Goal: Task Accomplishment & Management: Manage account settings

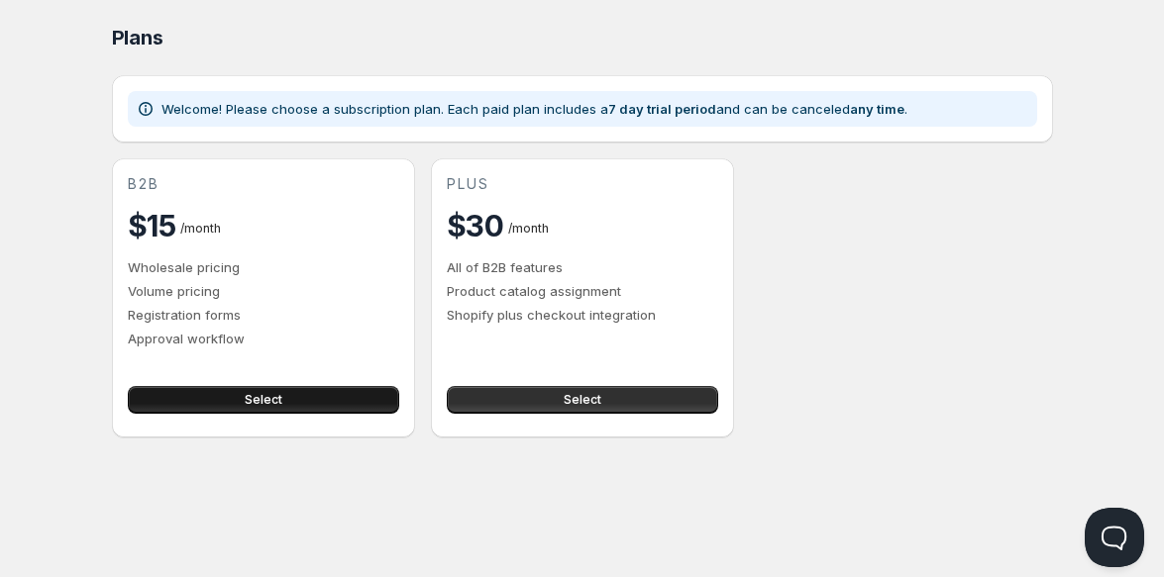
click at [306, 404] on button "Select" at bounding box center [263, 400] width 271 height 28
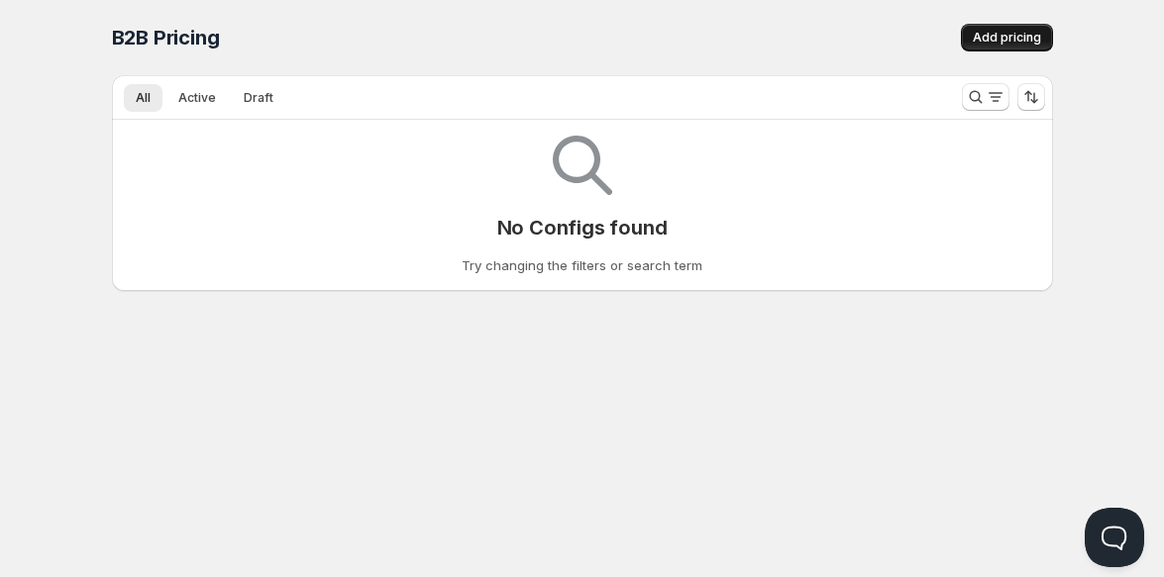
click at [1027, 38] on span "Add pricing" at bounding box center [1007, 38] width 68 height 16
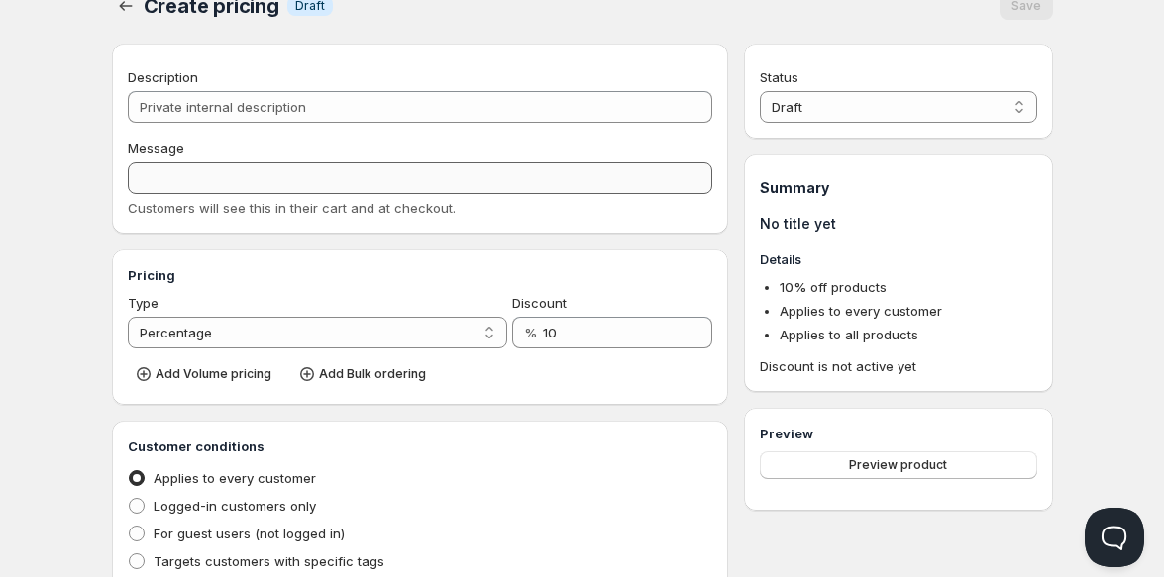
scroll to position [22, 0]
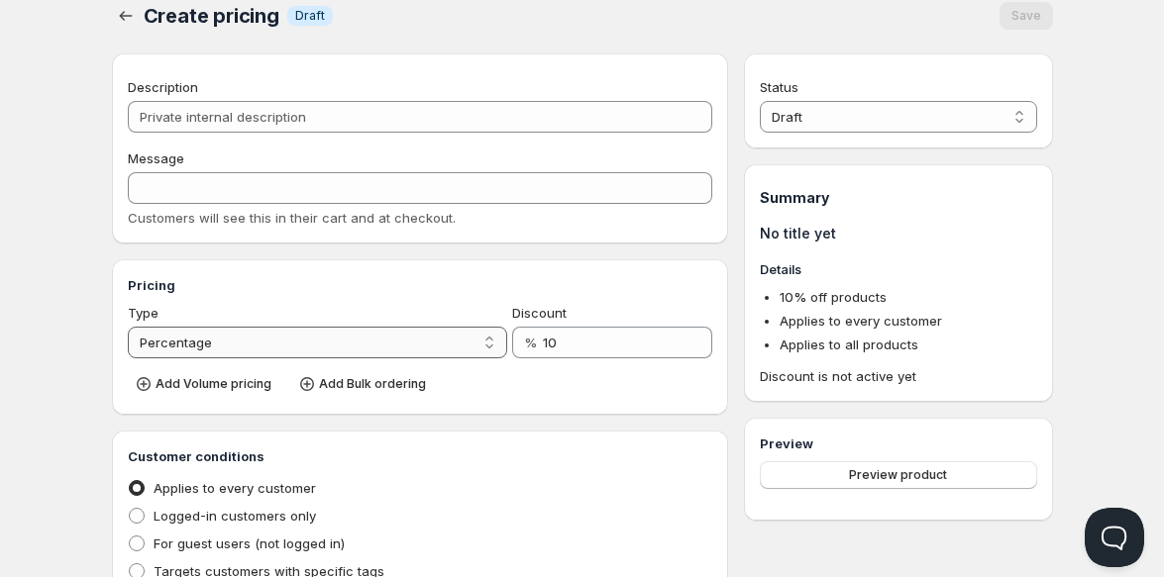
click at [490, 335] on select "Percentage Absolute" at bounding box center [318, 343] width 380 height 32
click at [475, 341] on select "Percentage Absolute" at bounding box center [318, 343] width 380 height 32
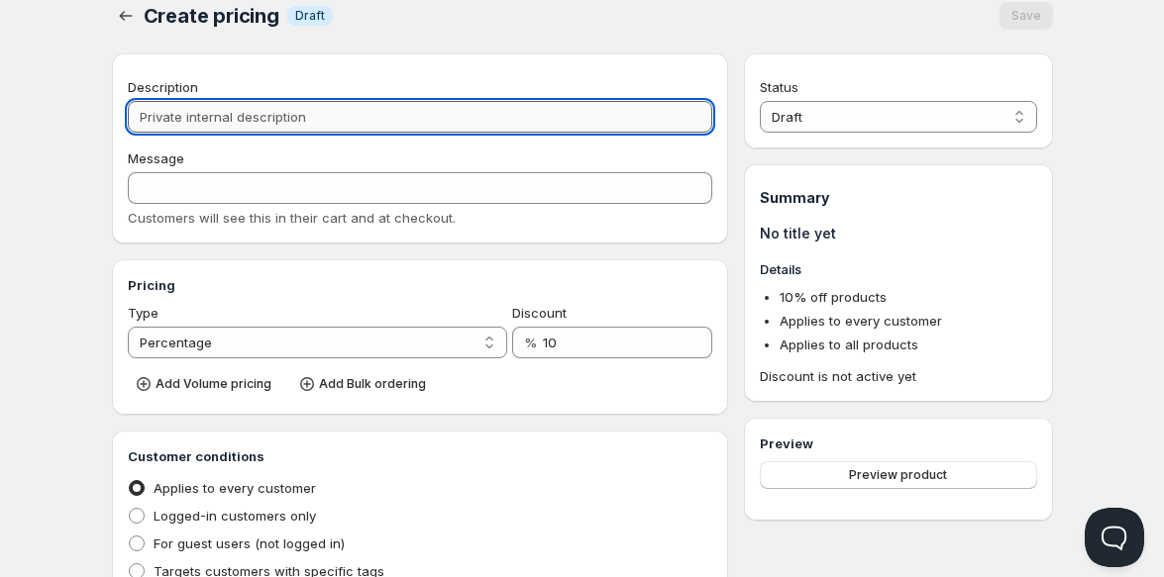
click at [504, 117] on input "Description" at bounding box center [420, 117] width 585 height 32
type input "W"
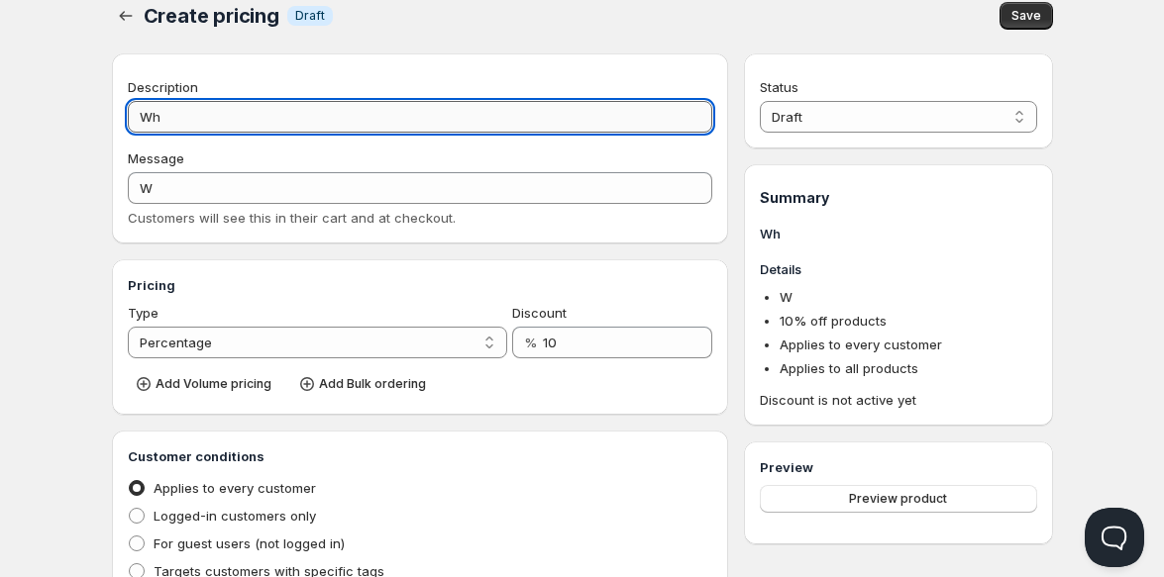
type input "Who"
type input "WHO"
type input "Whole"
type input "WHOLE"
type input "Wholesa"
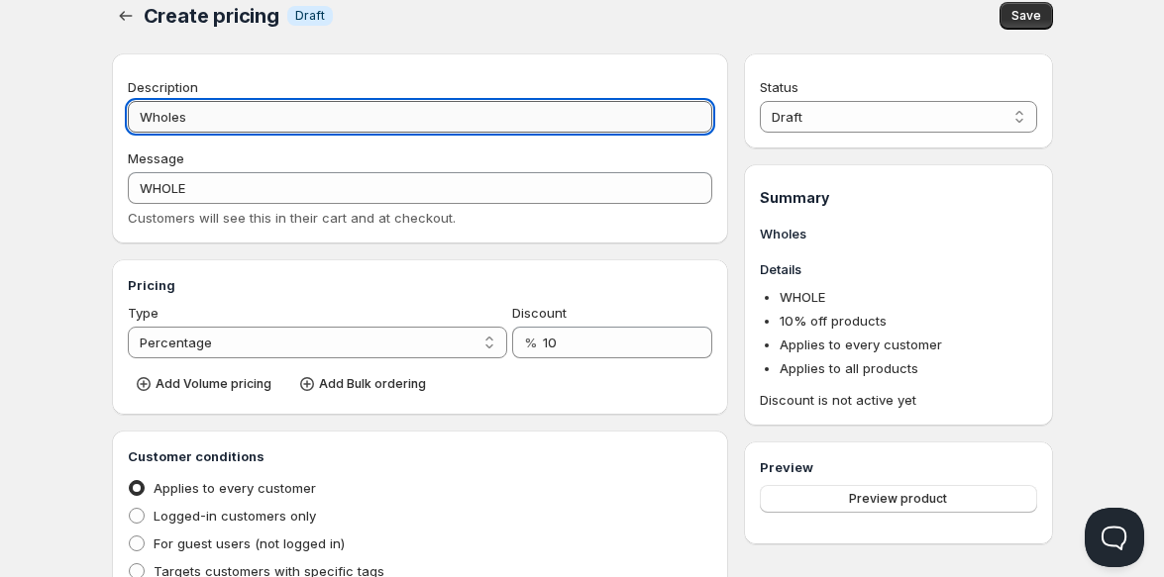
type input "WHOLESA"
type input "Wholesale"
type input "WHOLESALE"
type input "Wholesale"
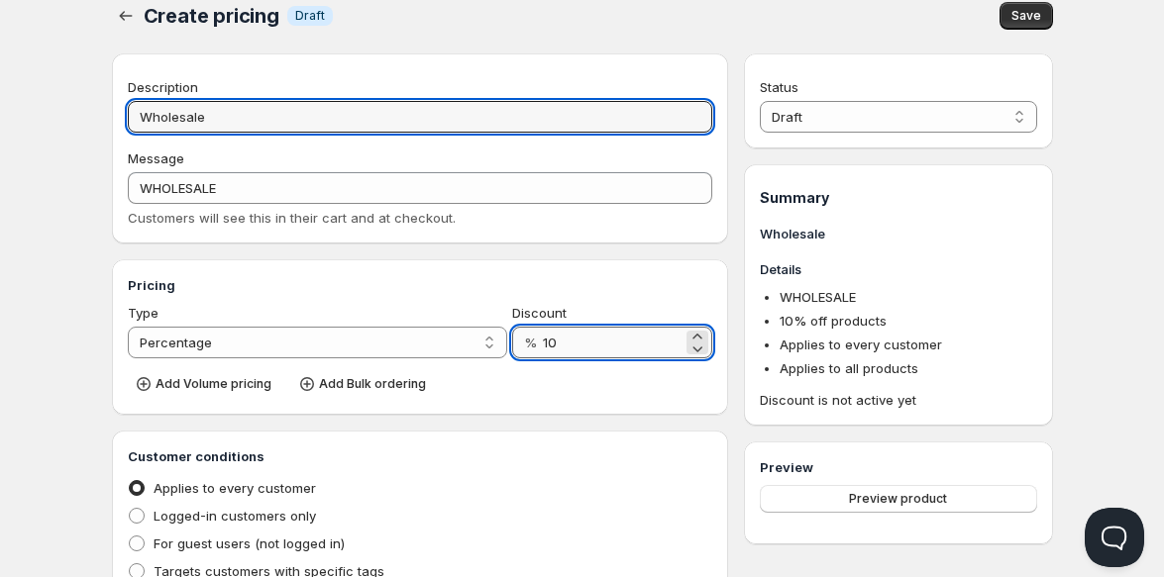
click at [593, 352] on input "10" at bounding box center [613, 343] width 140 height 32
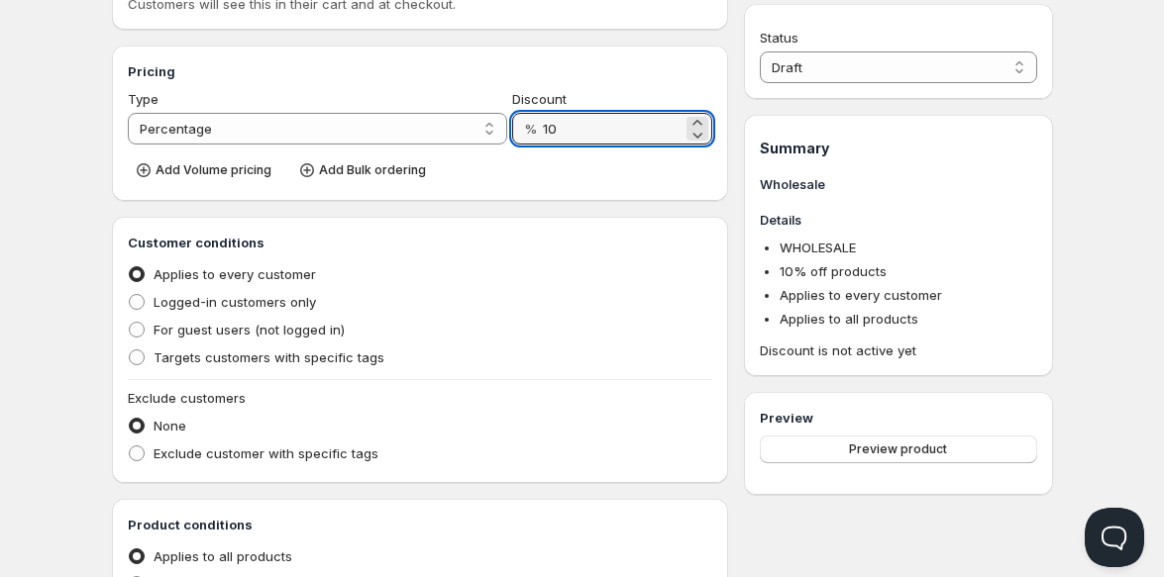
scroll to position [262, 0]
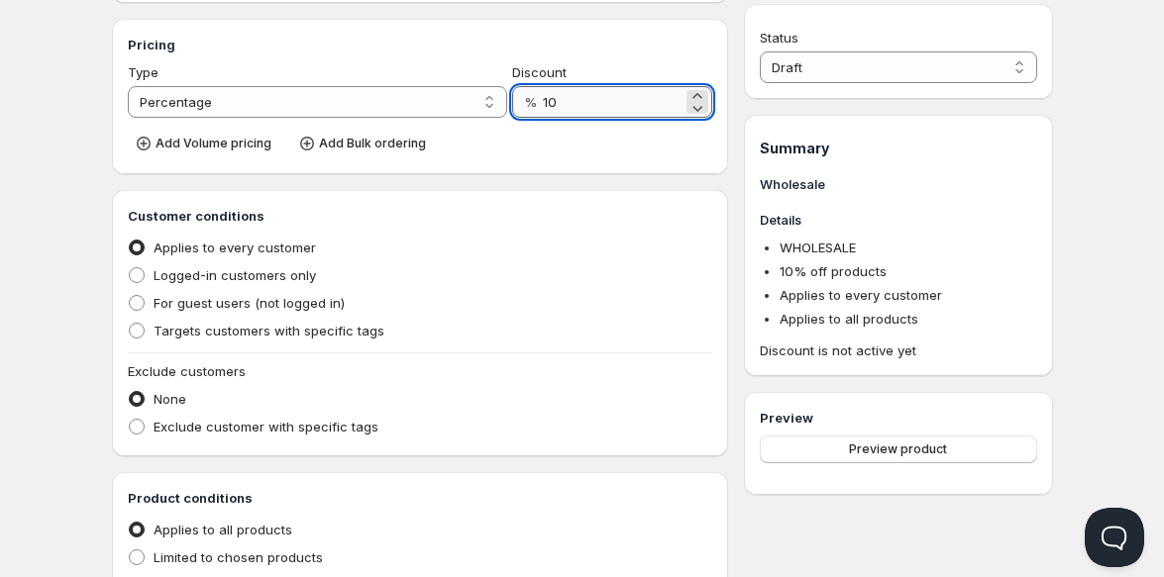
click at [586, 100] on input "10" at bounding box center [613, 102] width 140 height 32
type input "35"
click at [41, 206] on div "Home Pricing Price lists Forms Submissions Settings Features Plans Create prici…" at bounding box center [582, 344] width 1164 height 1213
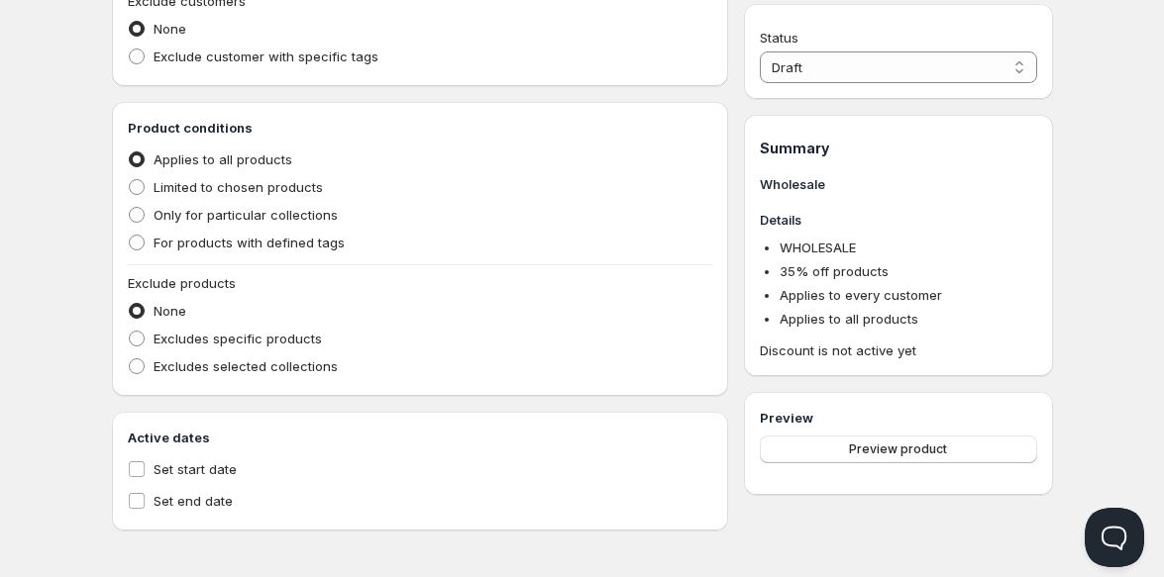
scroll to position [636, 0]
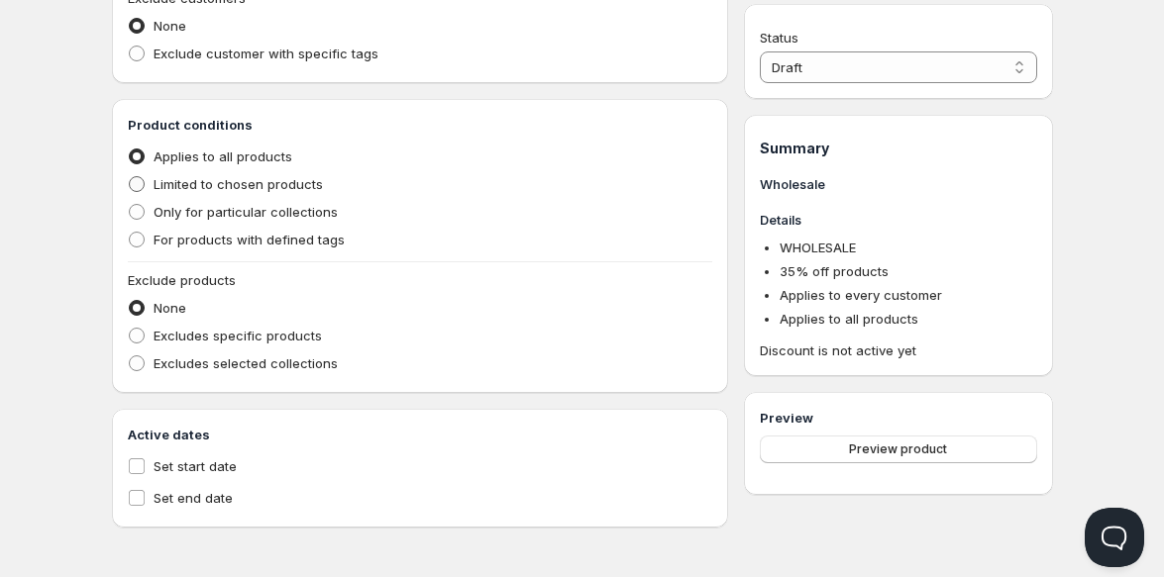
click at [276, 177] on span "Limited to chosen products" at bounding box center [238, 184] width 169 height 16
click at [130, 177] on input "Limited to chosen products" at bounding box center [129, 176] width 1 height 1
radio input "true"
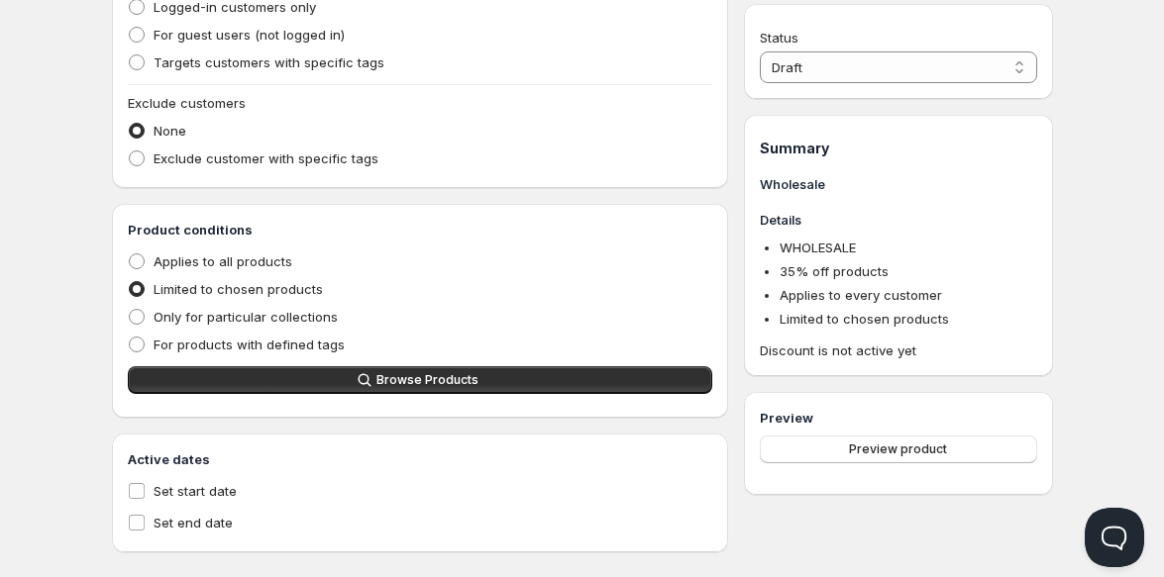
scroll to position [530, 0]
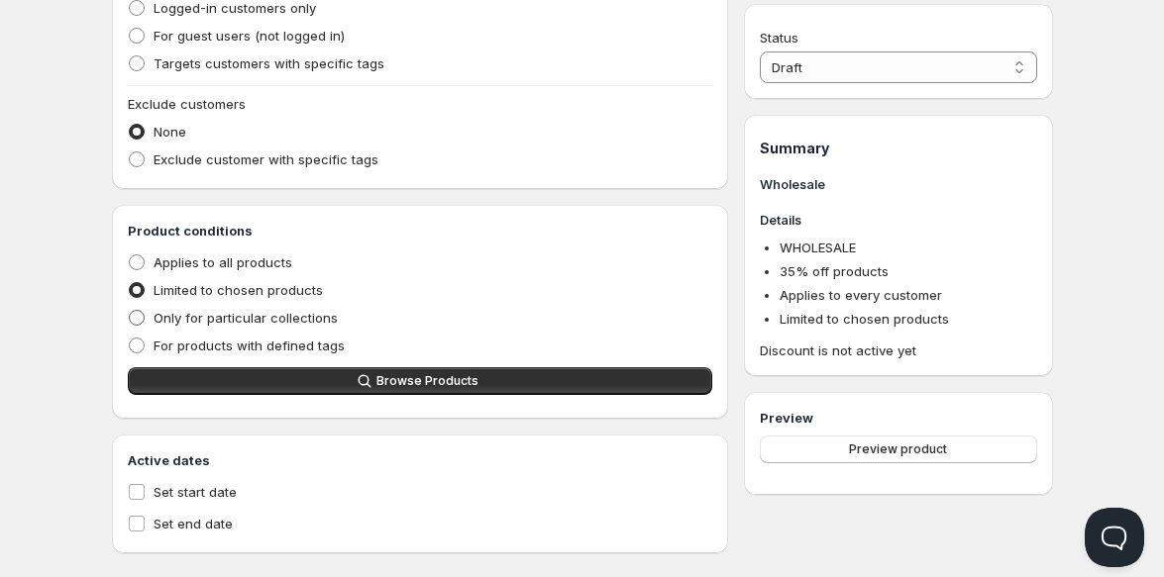
click at [238, 321] on span "Only for particular collections" at bounding box center [246, 318] width 184 height 16
click at [130, 311] on input "Only for particular collections" at bounding box center [129, 310] width 1 height 1
radio input "true"
click at [235, 345] on span "For products with defined tags" at bounding box center [249, 346] width 191 height 16
click at [130, 339] on input "For products with defined tags" at bounding box center [129, 338] width 1 height 1
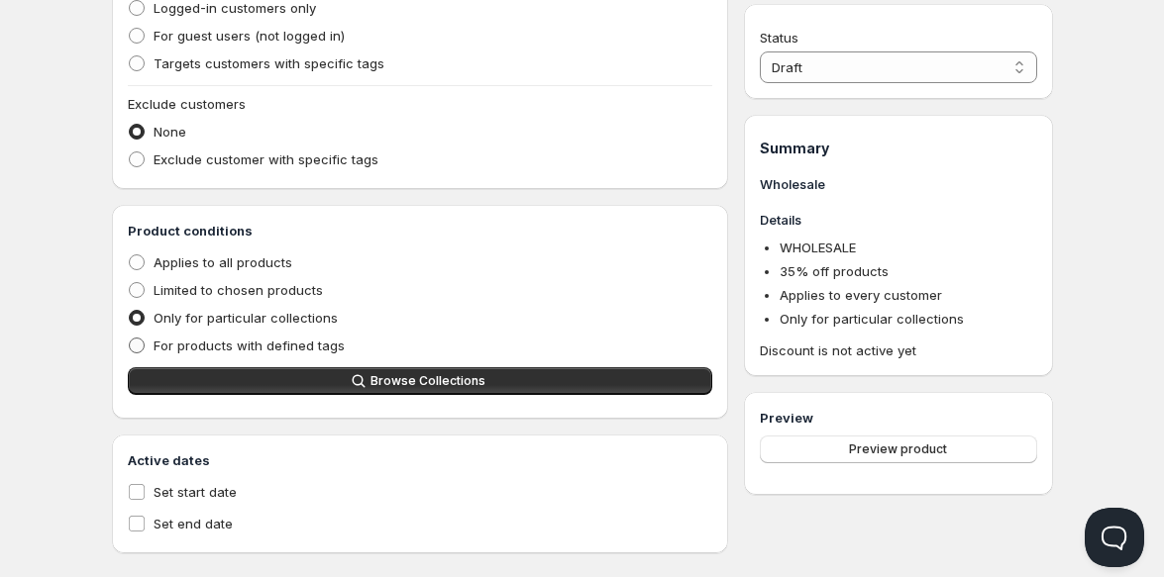
radio input "true"
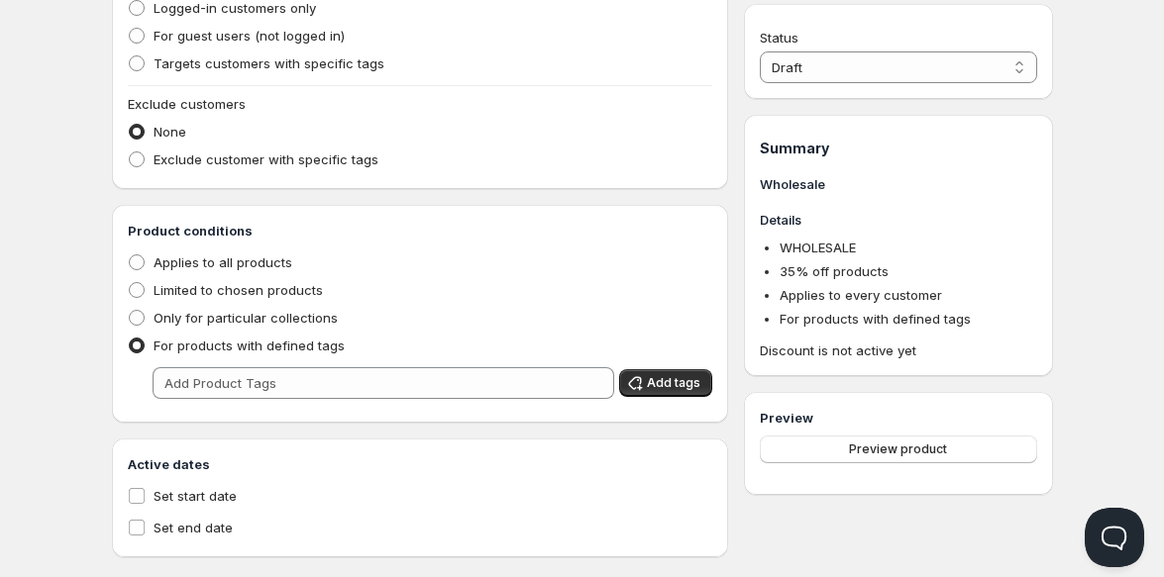
click at [235, 345] on span "For products with defined tags" at bounding box center [249, 346] width 191 height 16
click at [130, 339] on input "For products with defined tags" at bounding box center [129, 338] width 1 height 1
click at [256, 270] on span "Applies to all products" at bounding box center [223, 263] width 139 height 20
click at [130, 256] on input "Applies to all products" at bounding box center [129, 255] width 1 height 1
radio input "true"
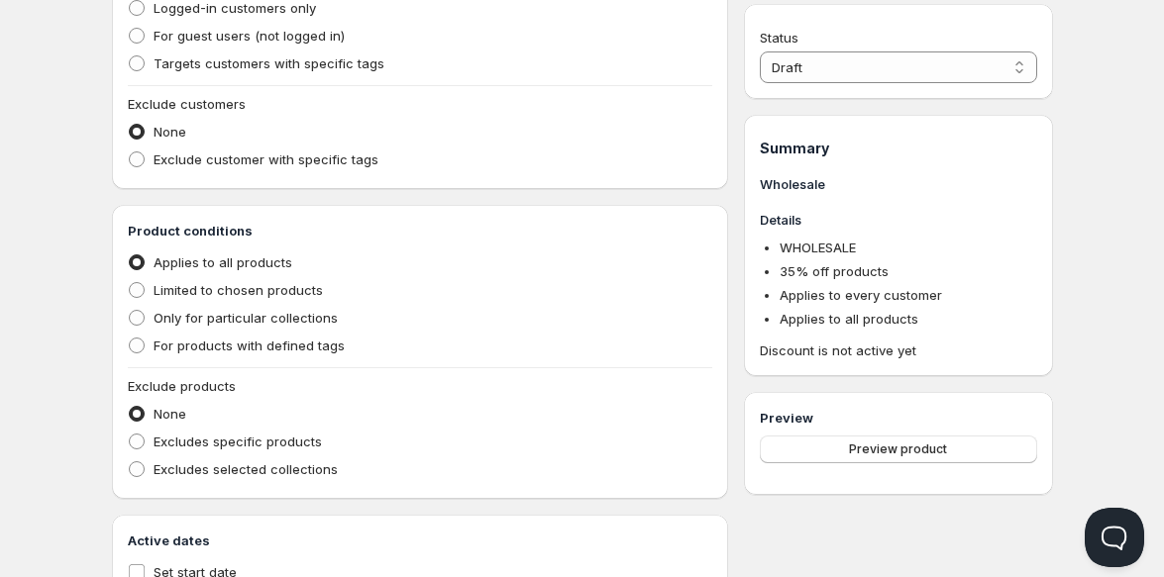
scroll to position [636, 0]
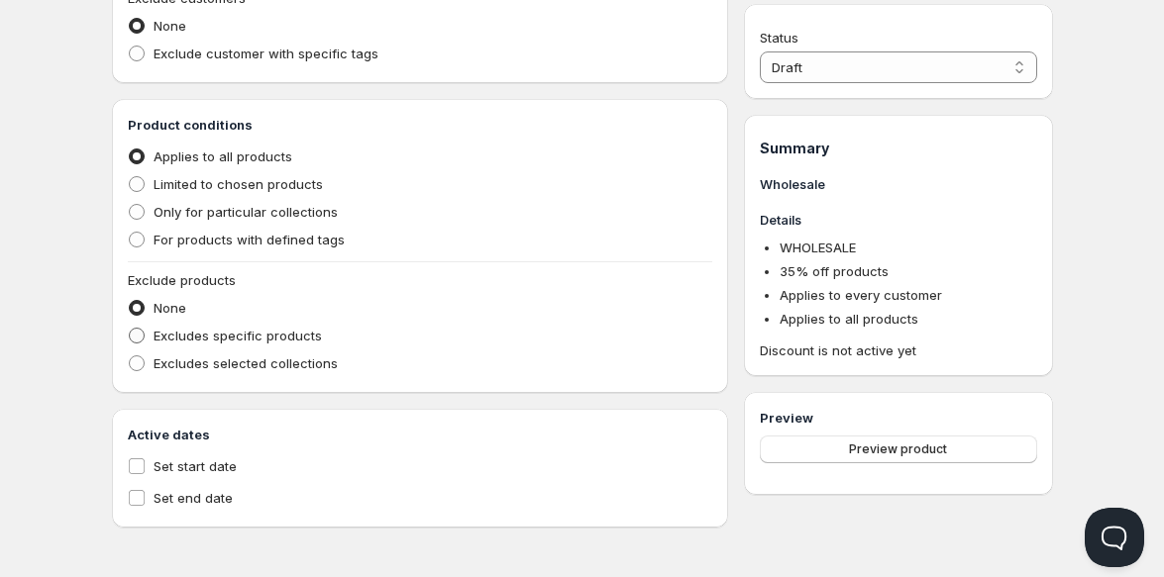
click at [254, 342] on span "Excludes specific products" at bounding box center [238, 336] width 168 height 16
click at [130, 329] on input "Excludes specific products" at bounding box center [129, 328] width 1 height 1
radio input "true"
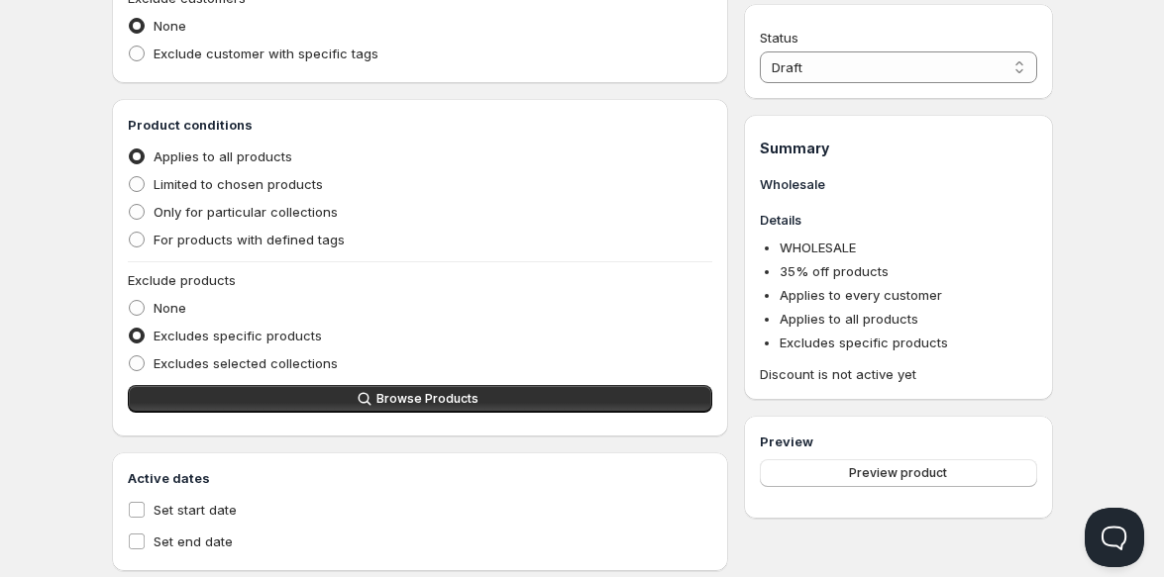
click at [262, 336] on span "Excludes specific products" at bounding box center [238, 336] width 168 height 16
click at [130, 329] on input "Excludes specific products" at bounding box center [129, 328] width 1 height 1
click at [173, 307] on span "None" at bounding box center [170, 308] width 33 height 16
click at [130, 301] on input "None" at bounding box center [129, 300] width 1 height 1
radio input "true"
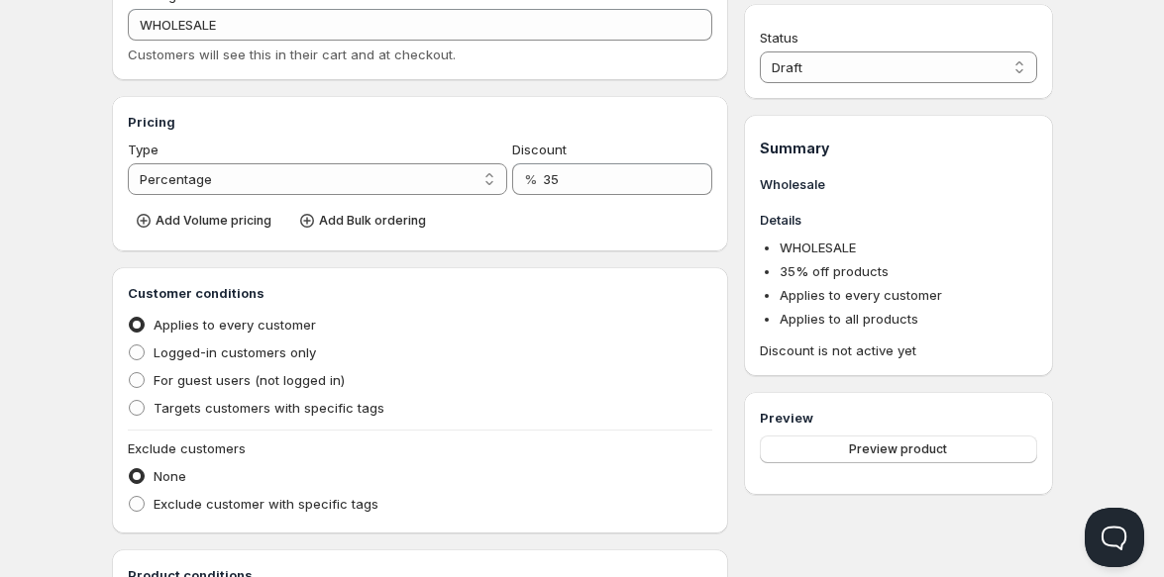
scroll to position [147, 0]
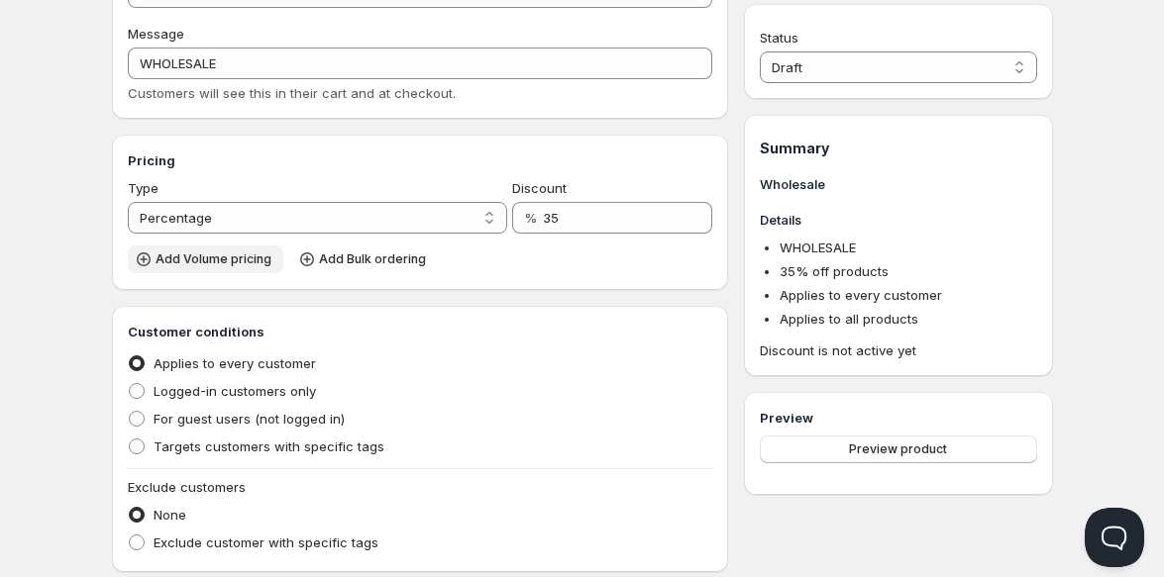
click at [183, 256] on span "Add Volume pricing" at bounding box center [214, 260] width 116 height 16
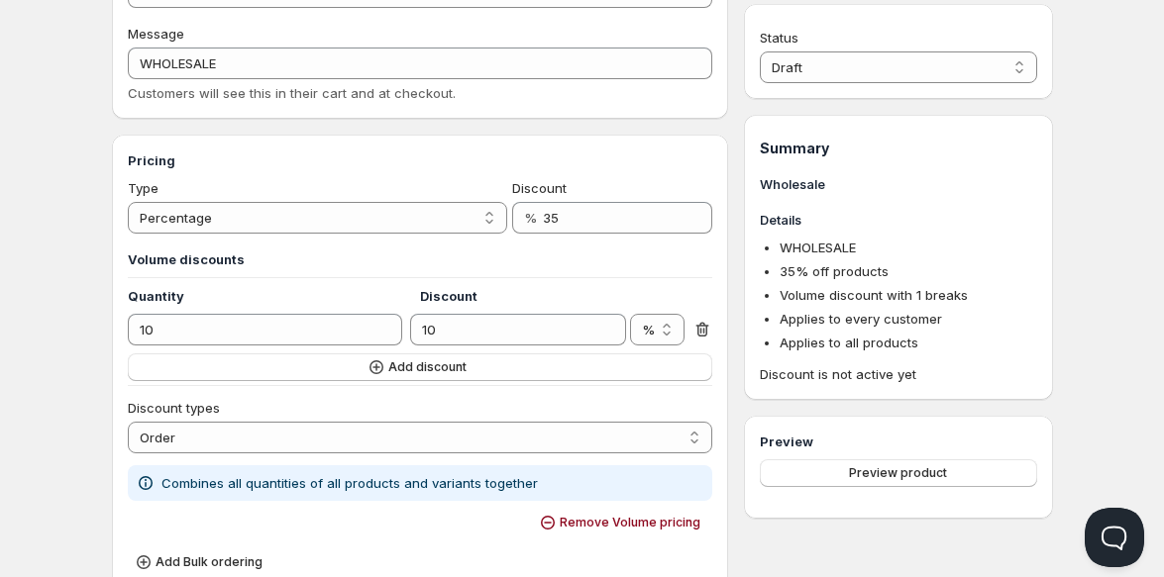
click at [702, 330] on icon at bounding box center [702, 330] width 20 height 20
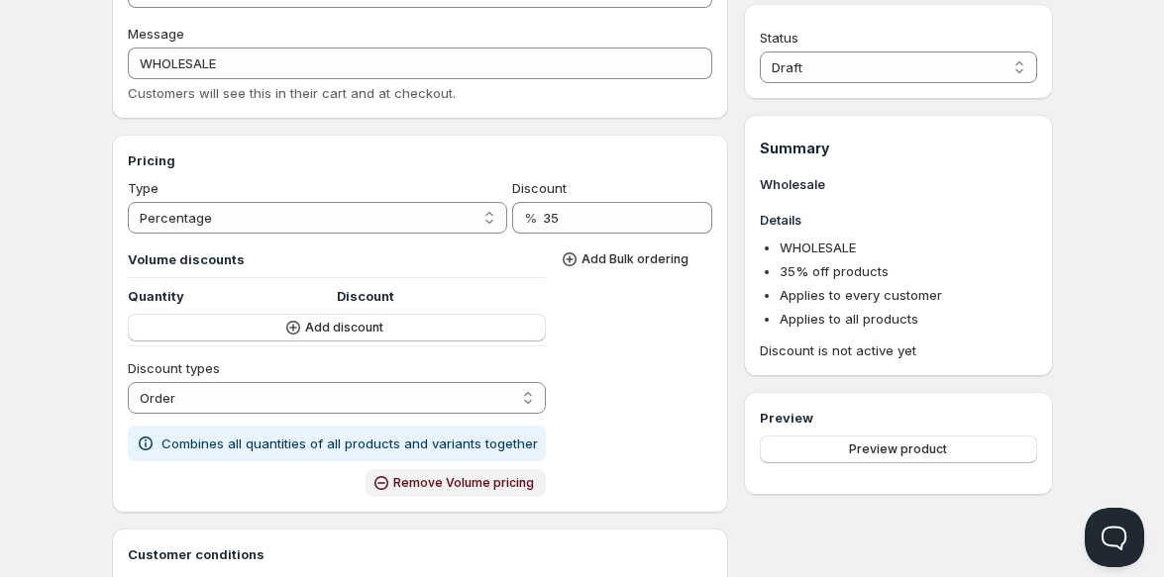
click at [487, 476] on span "Remove Volume pricing" at bounding box center [463, 483] width 141 height 16
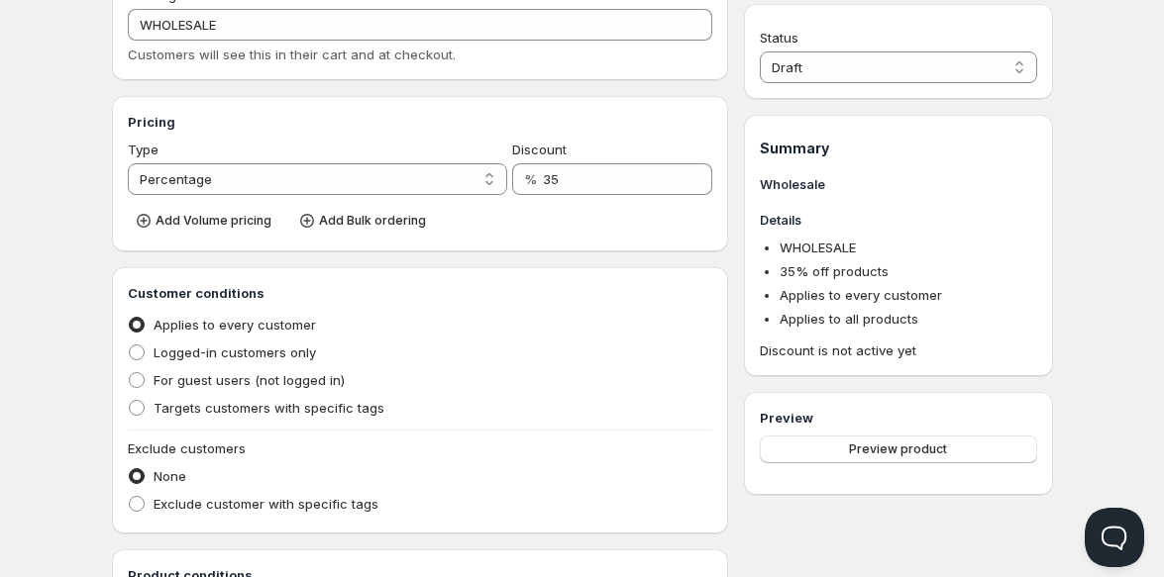
scroll to position [186, 0]
click at [360, 217] on span "Add Bulk ordering" at bounding box center [372, 220] width 107 height 16
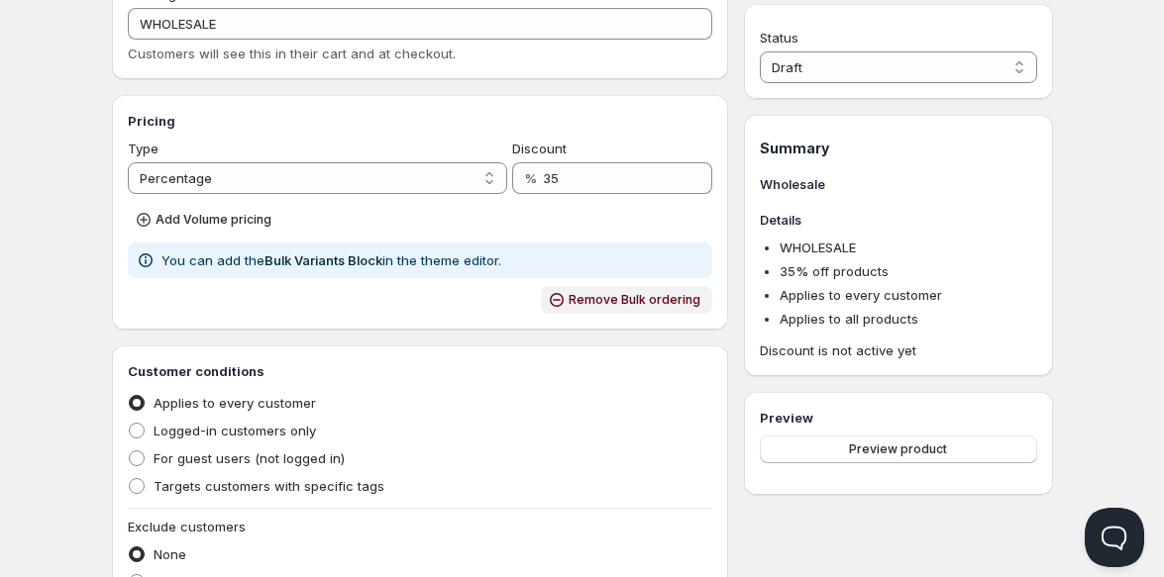
click at [616, 306] on span "Remove Bulk ordering" at bounding box center [635, 300] width 132 height 16
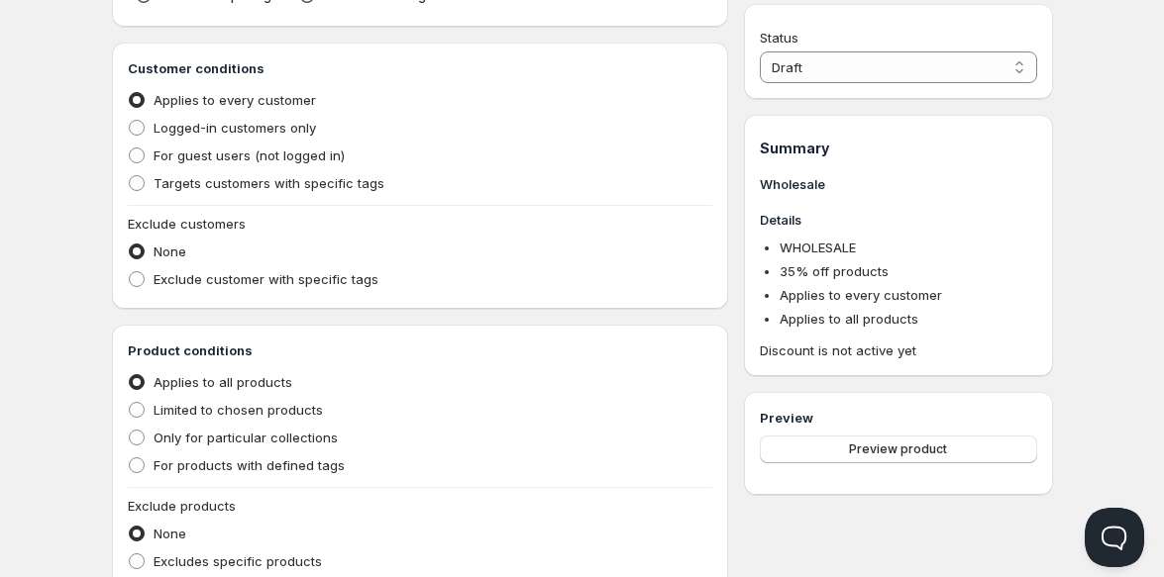
scroll to position [417, 0]
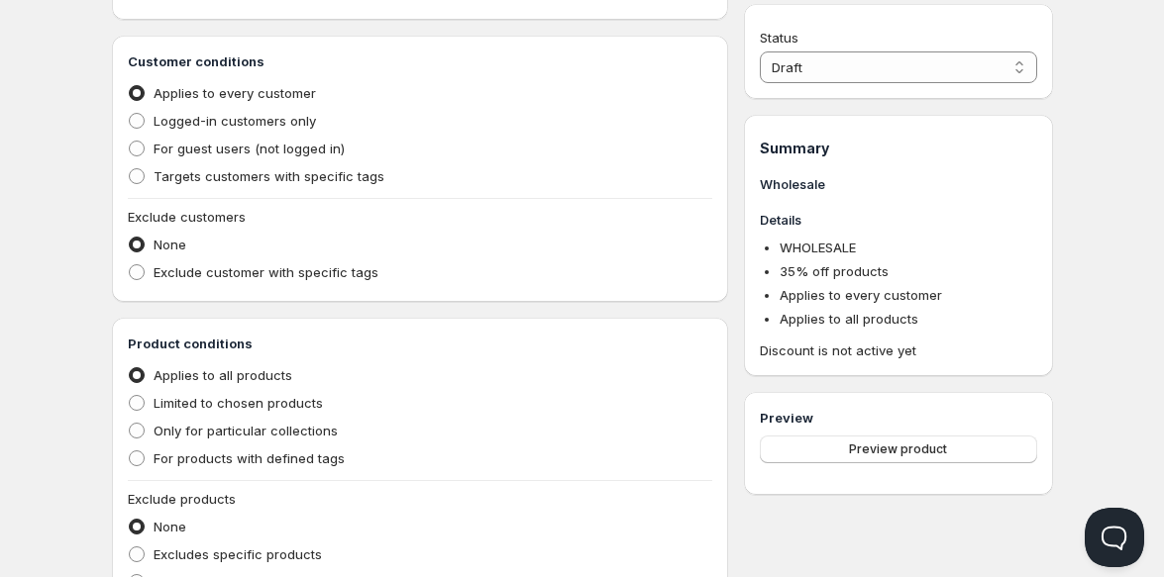
click at [204, 100] on span "Applies to every customer" at bounding box center [235, 93] width 162 height 16
click at [130, 86] on input "Applies to every customer" at bounding box center [129, 85] width 1 height 1
click at [173, 129] on span "Logged-in customers only" at bounding box center [235, 121] width 162 height 20
click at [130, 114] on input "Logged-in customers only" at bounding box center [129, 113] width 1 height 1
radio input "true"
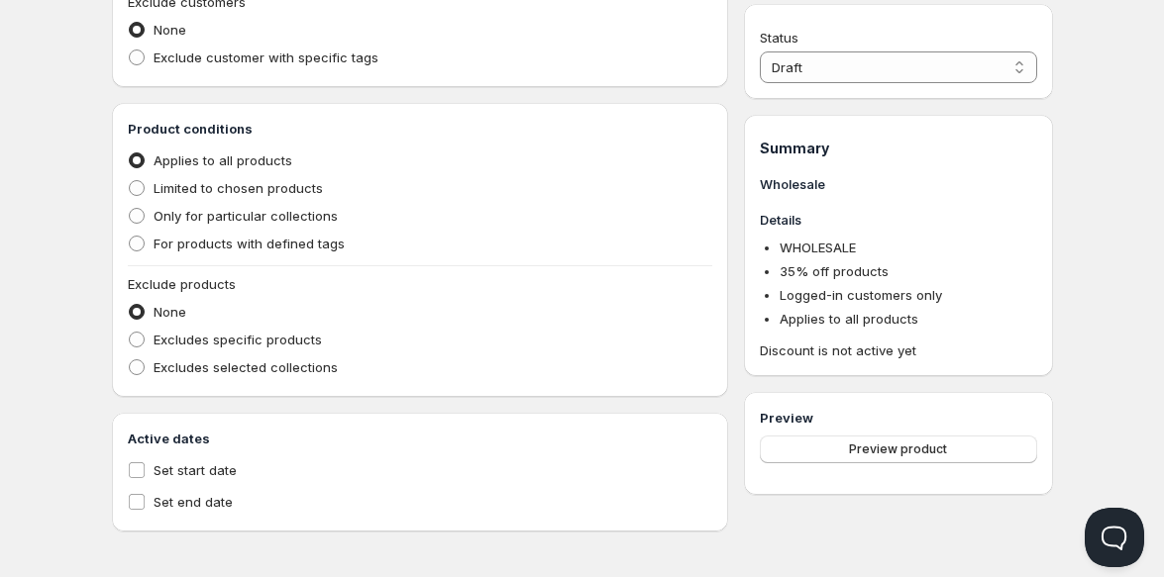
scroll to position [633, 0]
click at [289, 219] on span "Only for particular collections" at bounding box center [246, 215] width 184 height 16
click at [130, 208] on input "Only for particular collections" at bounding box center [129, 207] width 1 height 1
radio input "true"
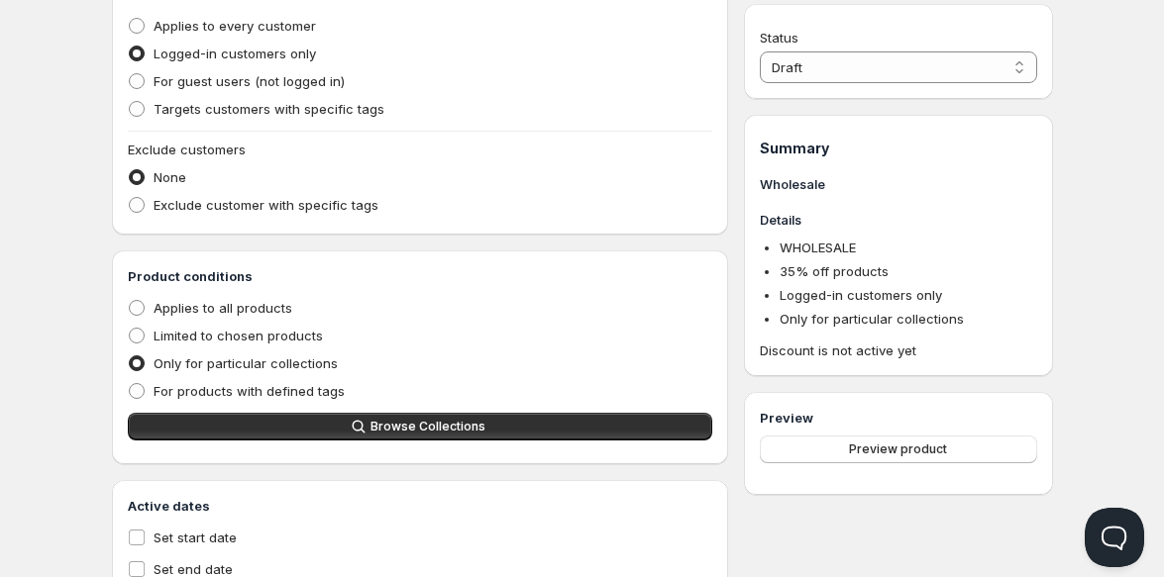
scroll to position [556, 0]
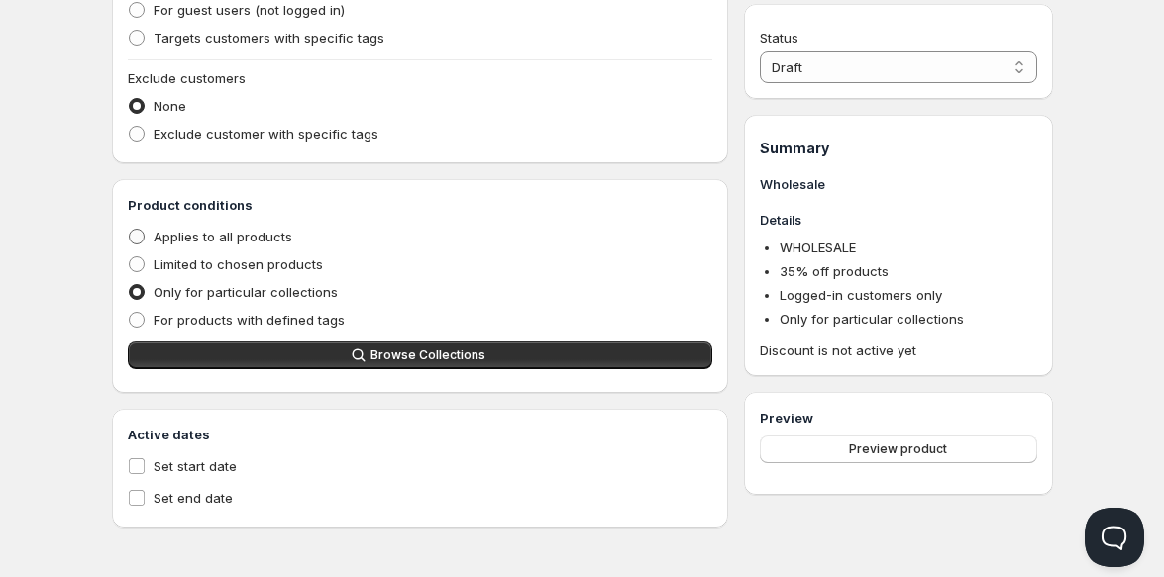
click at [268, 227] on span "Applies to all products" at bounding box center [223, 237] width 139 height 20
click at [130, 229] on input "Applies to all products" at bounding box center [129, 229] width 1 height 1
radio input "true"
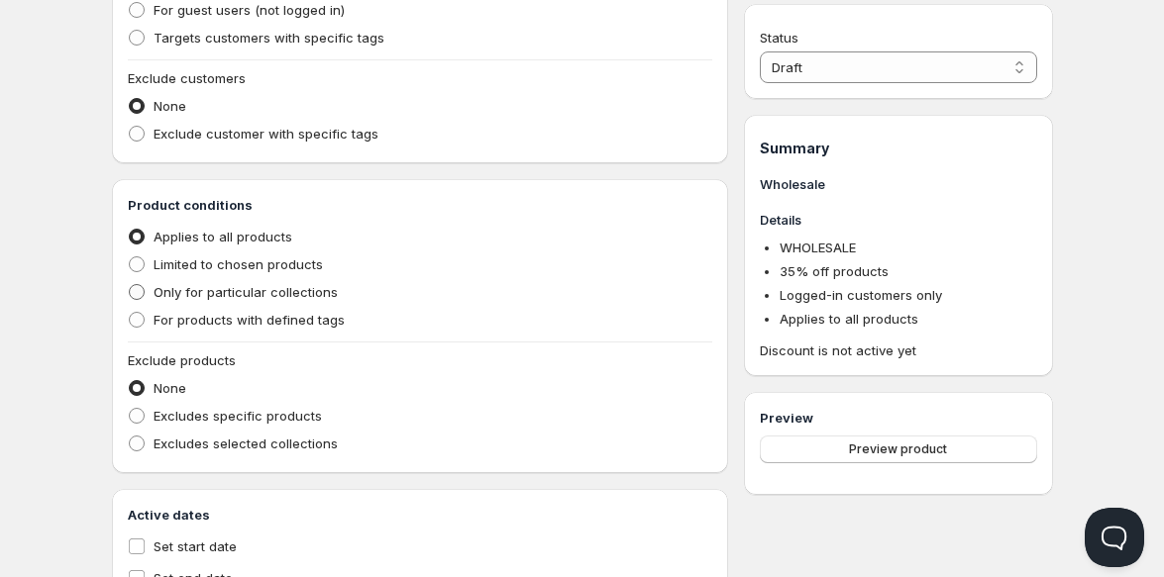
click at [253, 288] on span "Only for particular collections" at bounding box center [246, 292] width 184 height 16
click at [130, 285] on input "Only for particular collections" at bounding box center [129, 284] width 1 height 1
radio input "true"
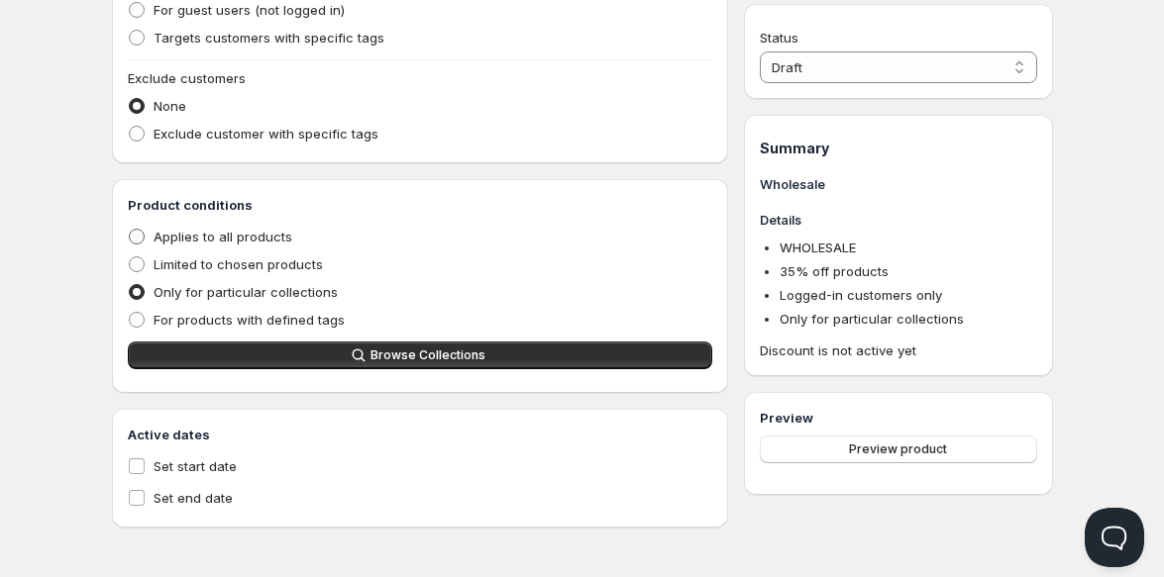
click at [241, 239] on span "Applies to all products" at bounding box center [223, 237] width 139 height 16
click at [130, 230] on input "Applies to all products" at bounding box center [129, 229] width 1 height 1
radio input "true"
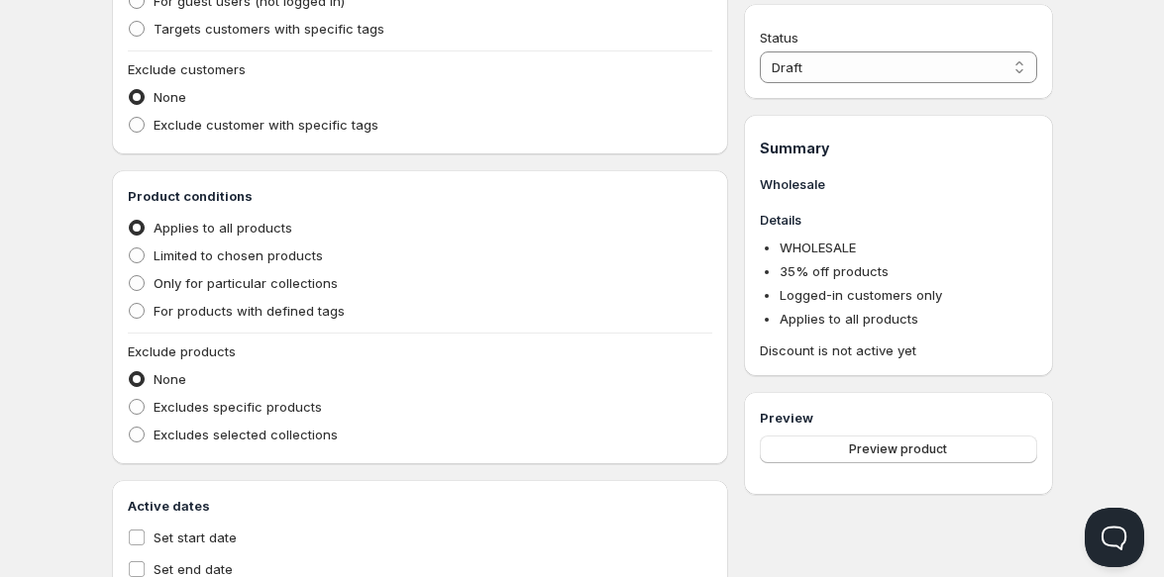
scroll to position [636, 0]
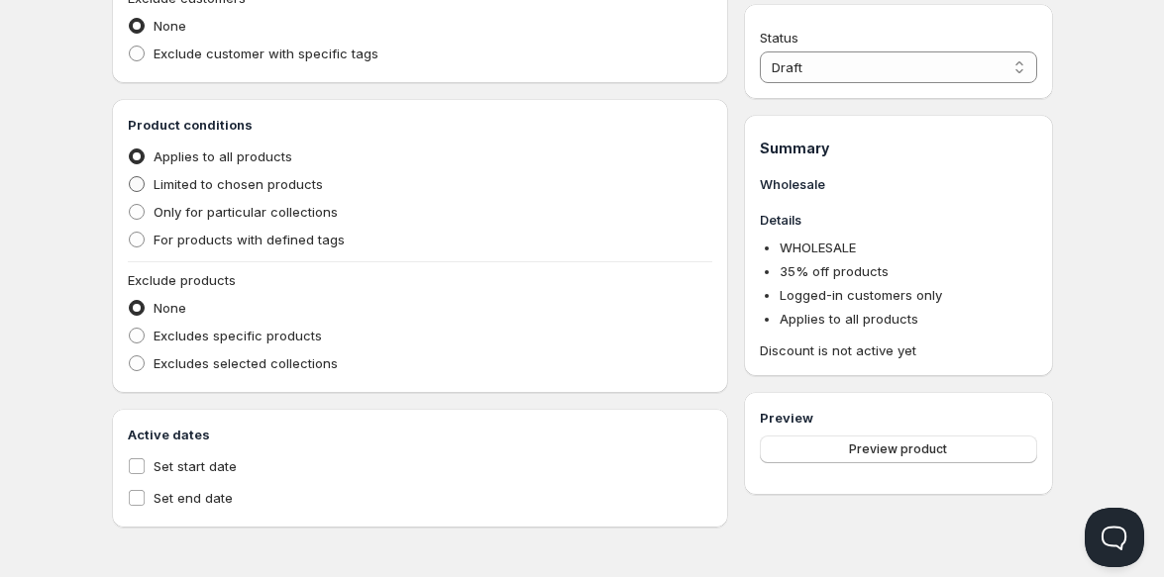
click at [275, 181] on span "Limited to chosen products" at bounding box center [238, 184] width 169 height 16
click at [130, 177] on input "Limited to chosen products" at bounding box center [129, 176] width 1 height 1
radio input "true"
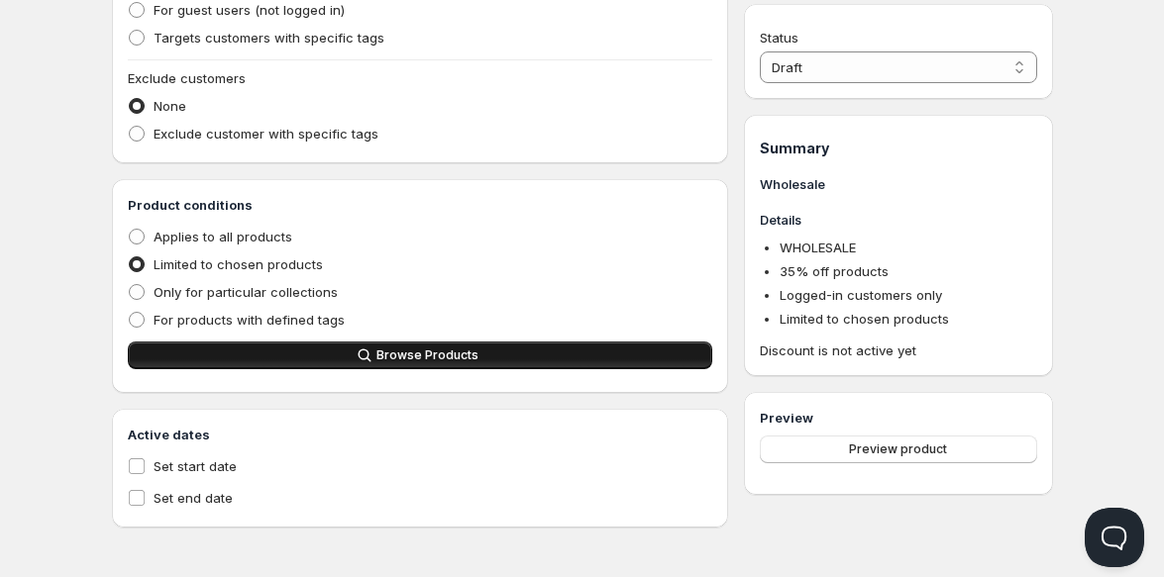
click at [427, 350] on span "Browse Products" at bounding box center [427, 356] width 102 height 16
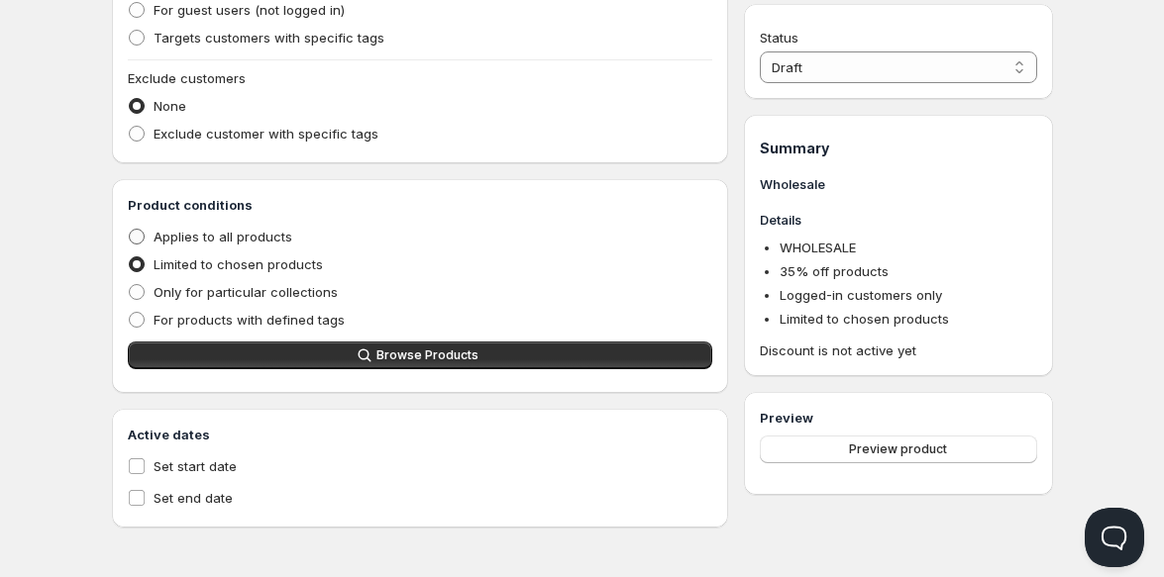
click at [243, 227] on span "Applies to all products" at bounding box center [223, 237] width 139 height 20
click at [130, 229] on input "Applies to all products" at bounding box center [129, 229] width 1 height 1
radio input "true"
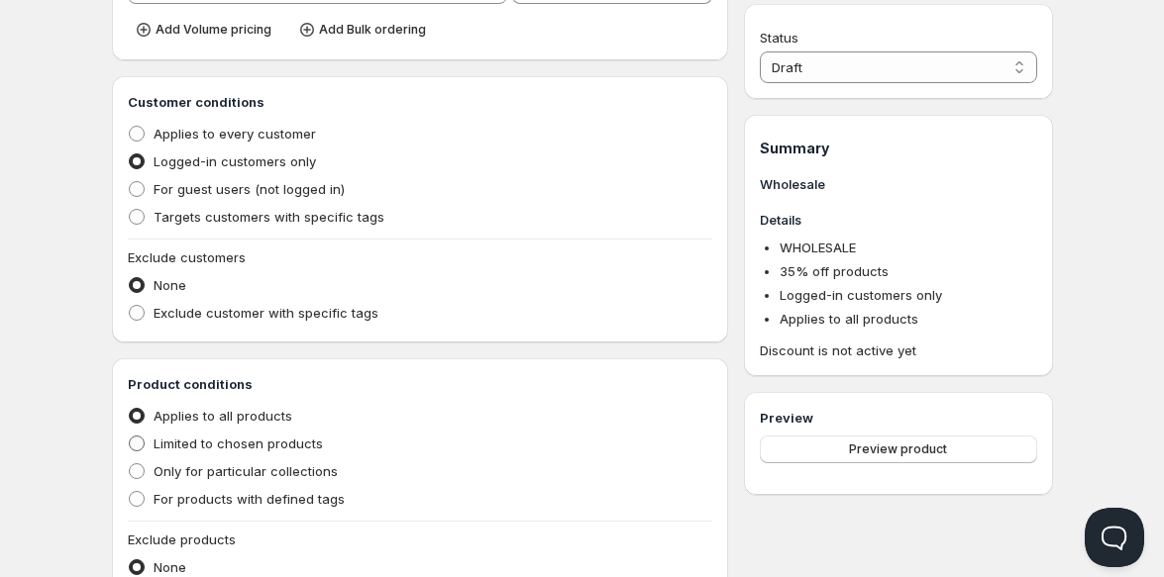
scroll to position [372, 0]
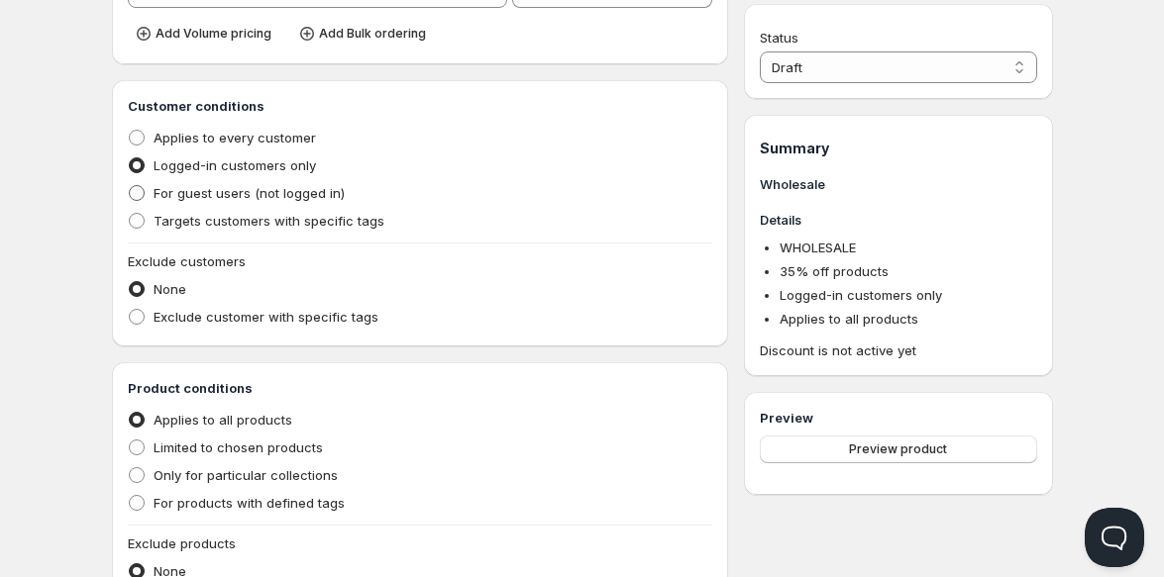
click at [229, 196] on span "For guest users (not logged in)" at bounding box center [249, 193] width 191 height 16
click at [130, 186] on input "For guest users (not logged in)" at bounding box center [129, 185] width 1 height 1
radio input "true"
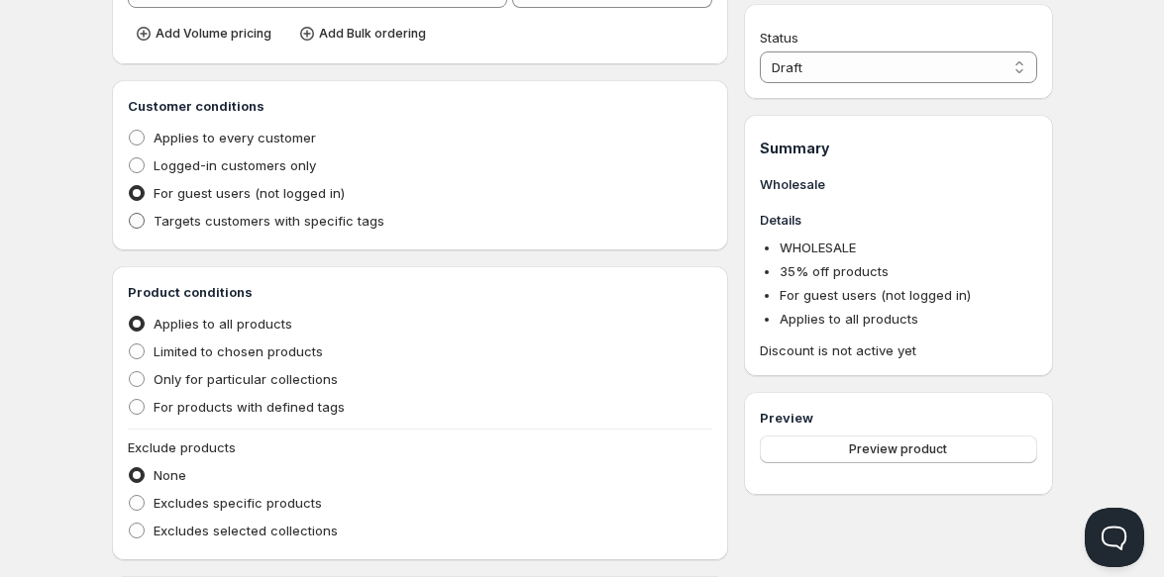
click at [215, 225] on span "Targets customers with specific tags" at bounding box center [269, 221] width 231 height 16
click at [130, 214] on input "Targets customers with specific tags" at bounding box center [129, 213] width 1 height 1
radio input "true"
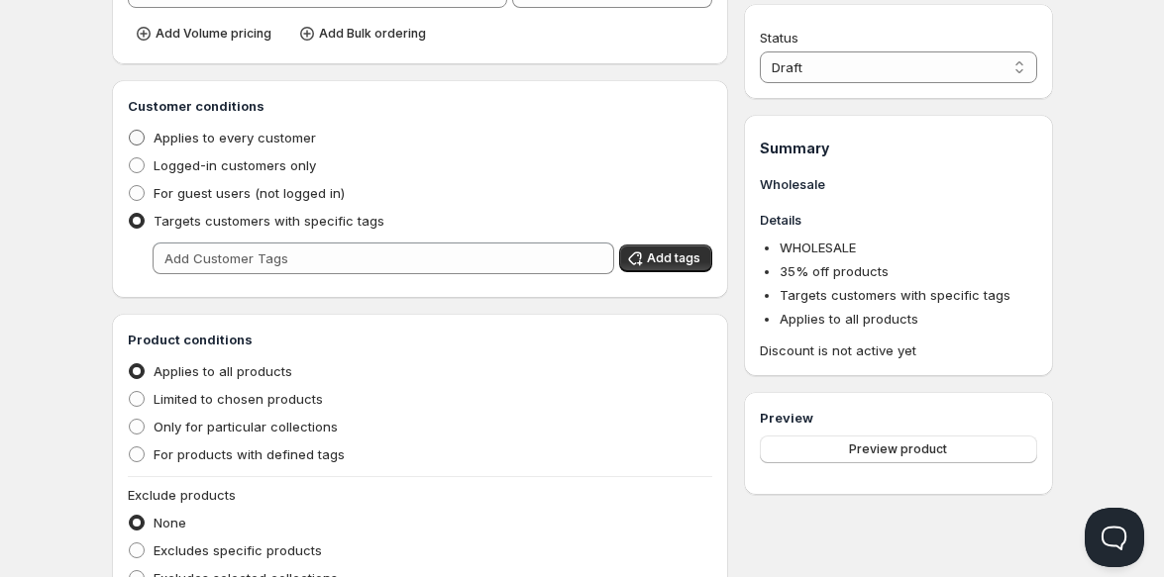
click at [248, 142] on span "Applies to every customer" at bounding box center [235, 138] width 162 height 16
click at [130, 131] on input "Applies to every customer" at bounding box center [129, 130] width 1 height 1
radio input "true"
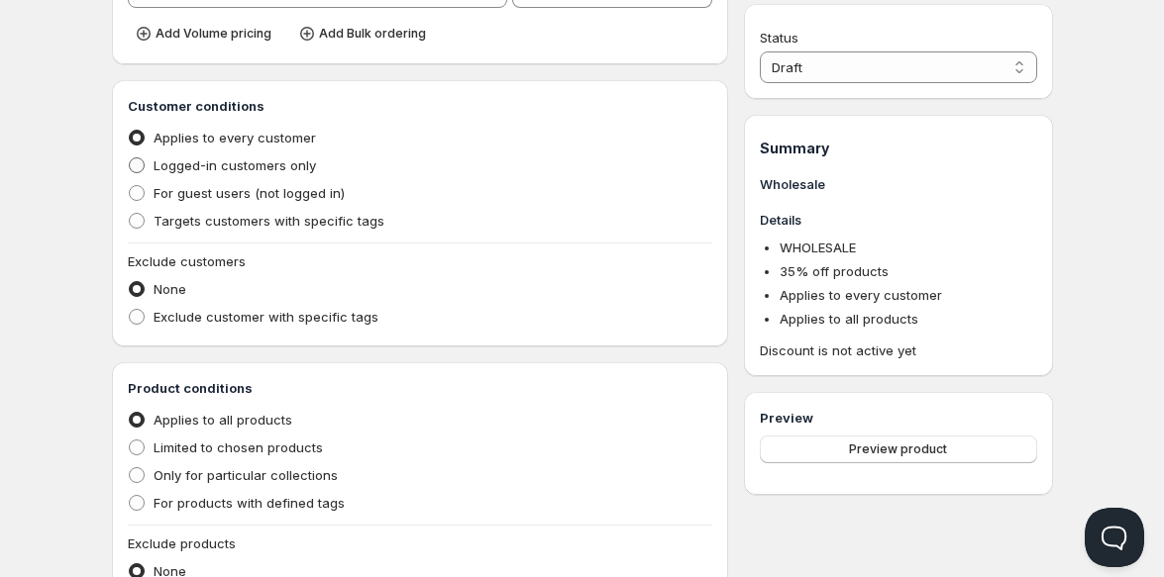
click at [233, 162] on span "Logged-in customers only" at bounding box center [235, 165] width 162 height 16
click at [130, 158] on input "Logged-in customers only" at bounding box center [129, 157] width 1 height 1
radio input "true"
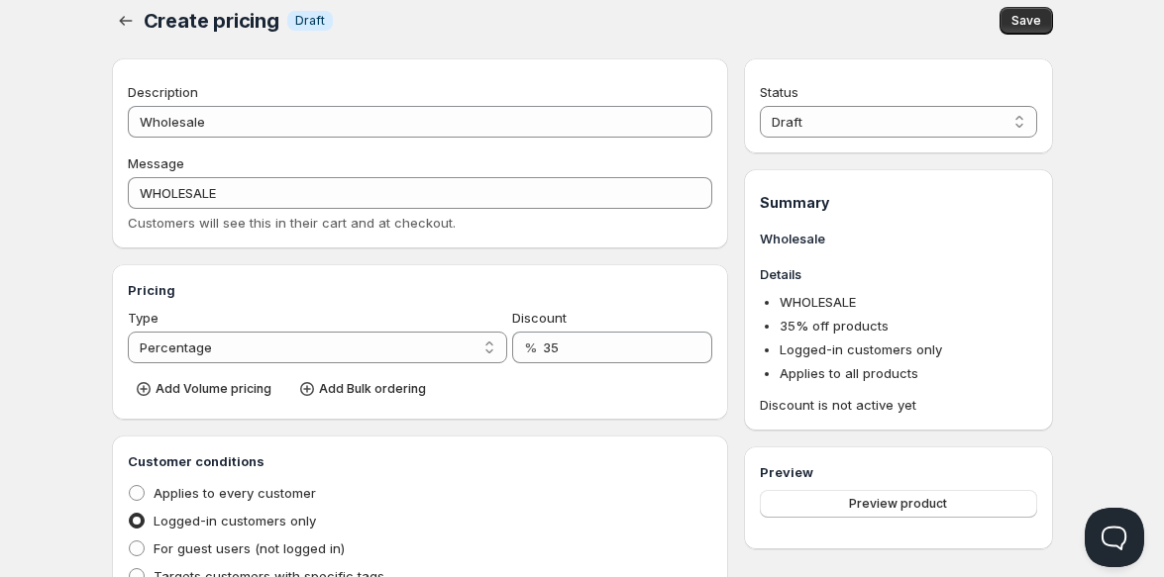
scroll to position [0, 0]
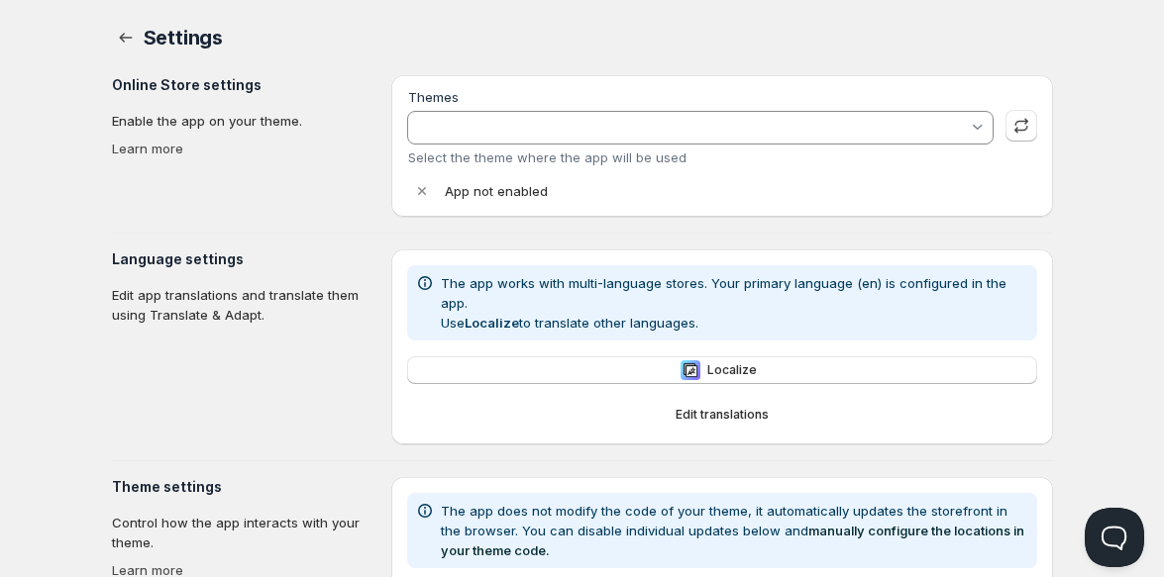
type input "NEW LOOK Working"
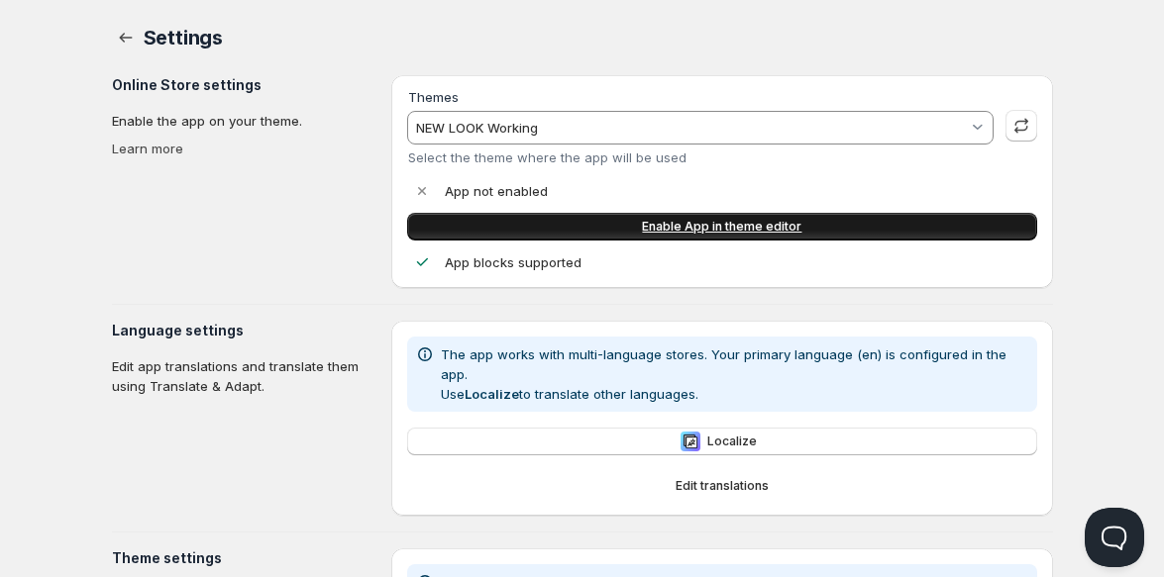
click at [721, 228] on span "Enable App in theme editor" at bounding box center [721, 227] width 159 height 16
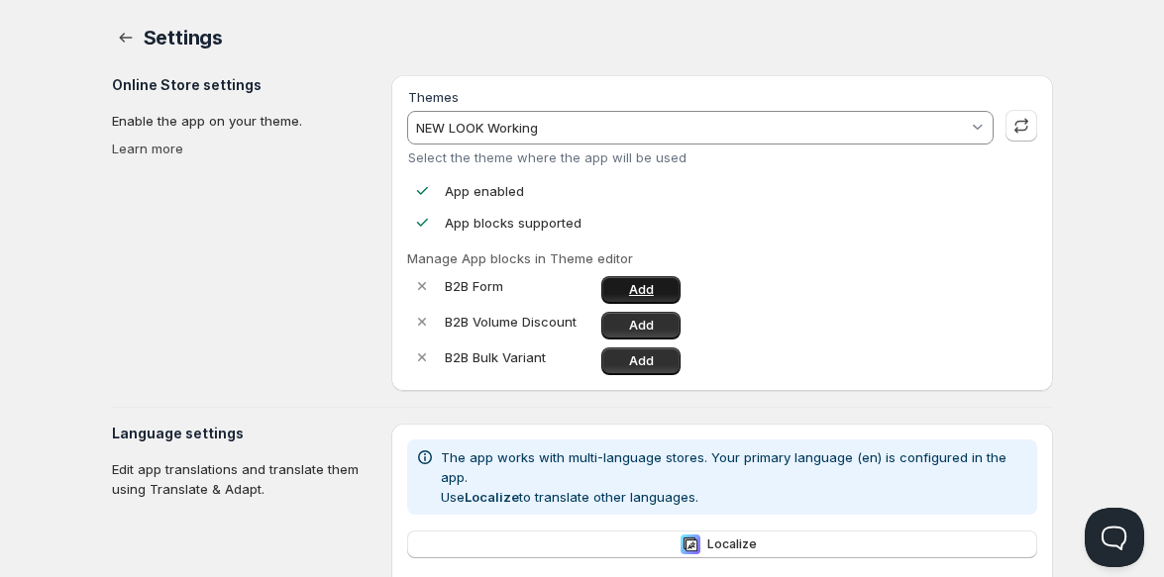
click at [641, 288] on span "Add" at bounding box center [641, 290] width 25 height 16
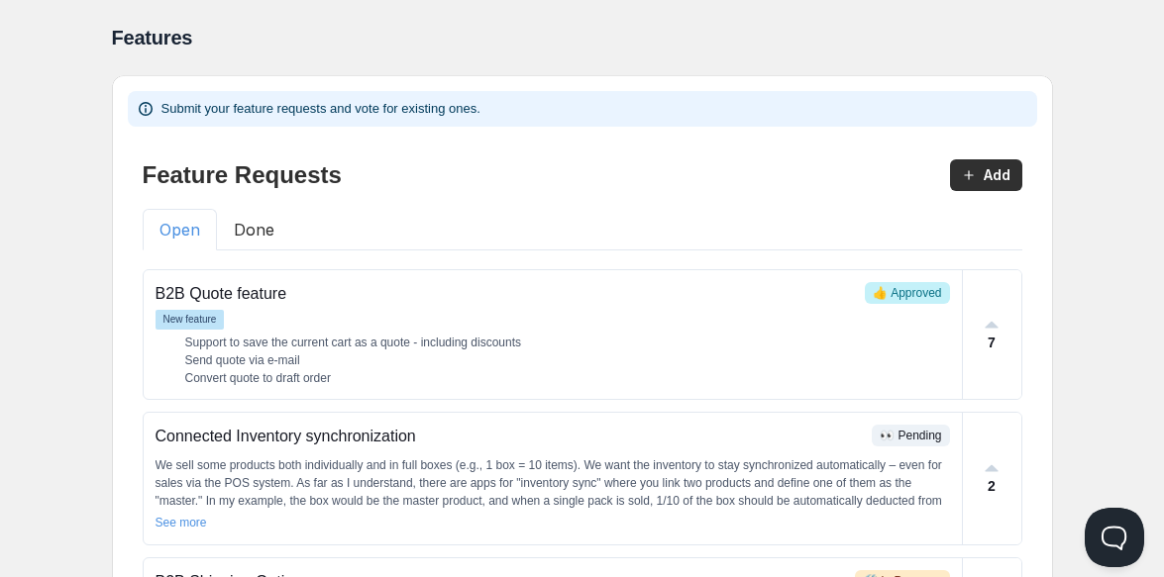
click at [254, 236] on button "Done" at bounding box center [254, 230] width 74 height 42
click at [186, 232] on button "Open" at bounding box center [180, 230] width 74 height 42
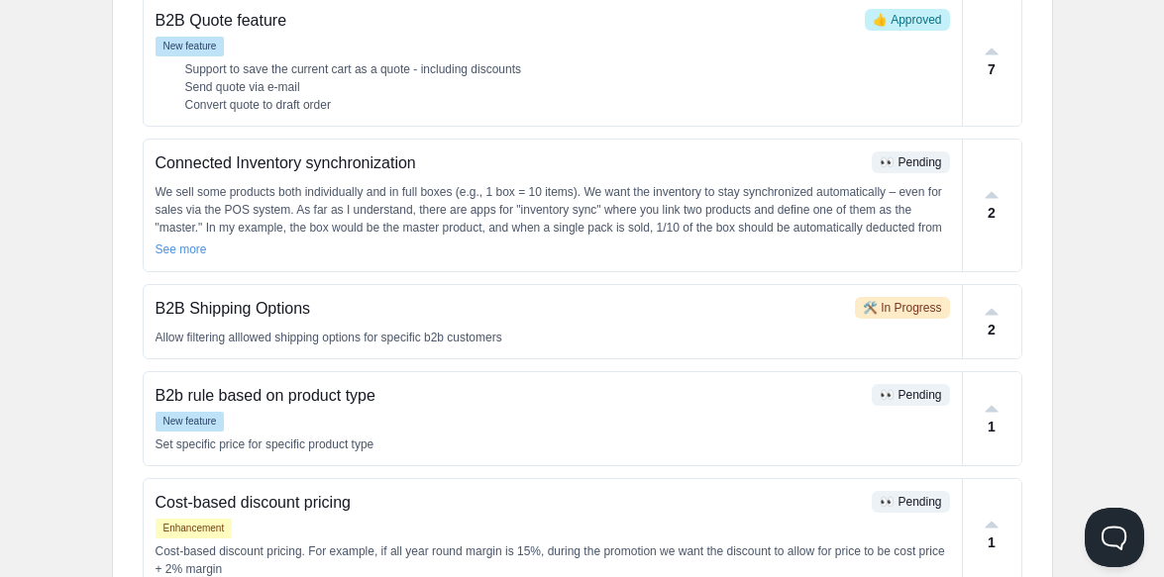
scroll to position [284, 0]
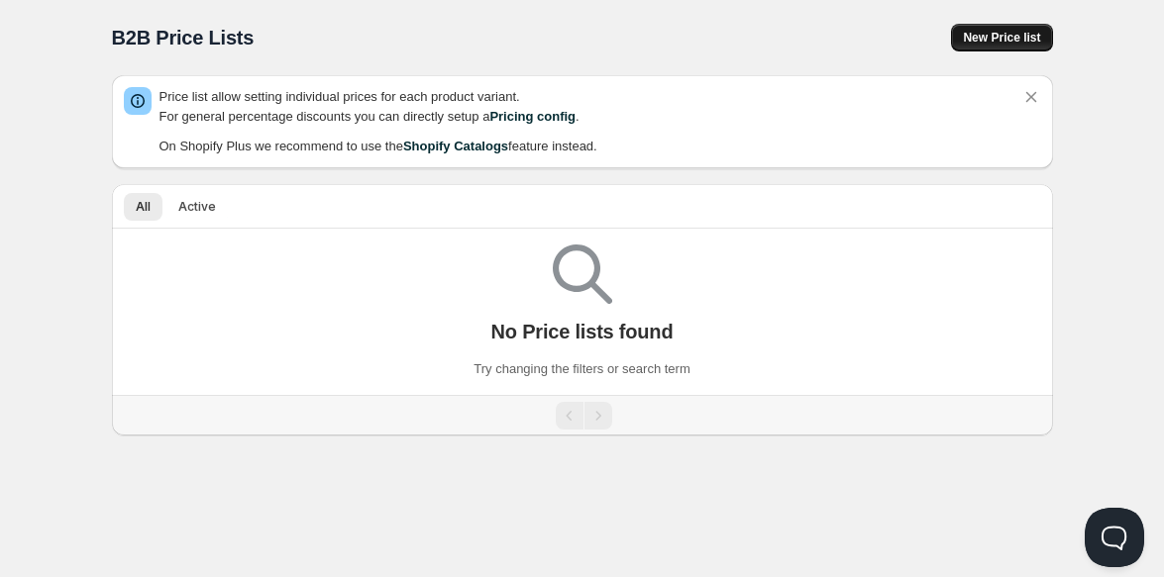
click at [998, 34] on span "New Price list" at bounding box center [1001, 38] width 77 height 16
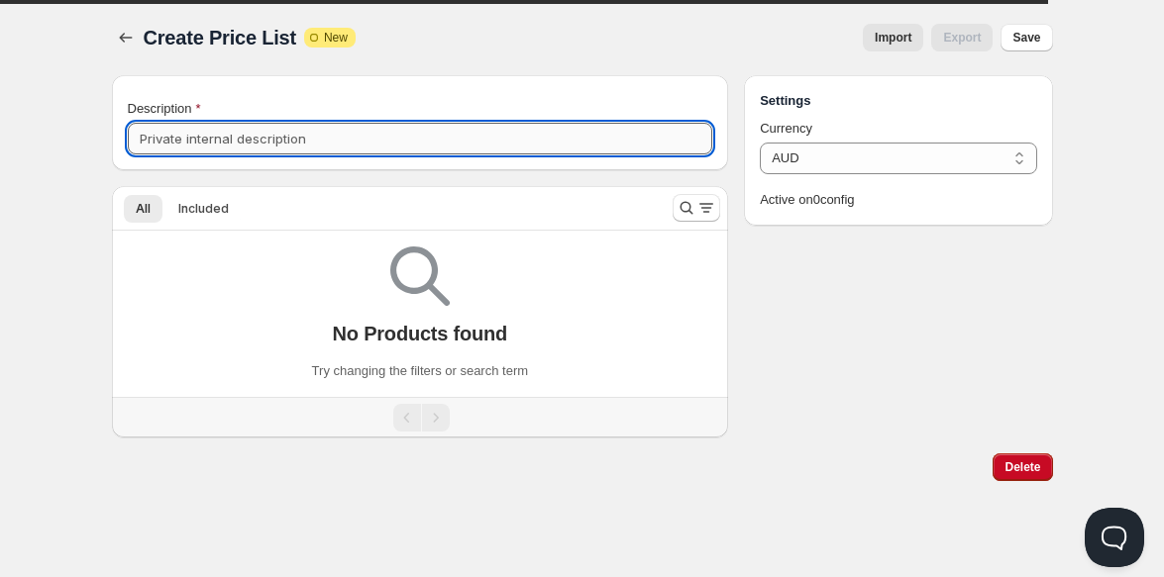
click at [505, 132] on input "Description" at bounding box center [420, 139] width 585 height 32
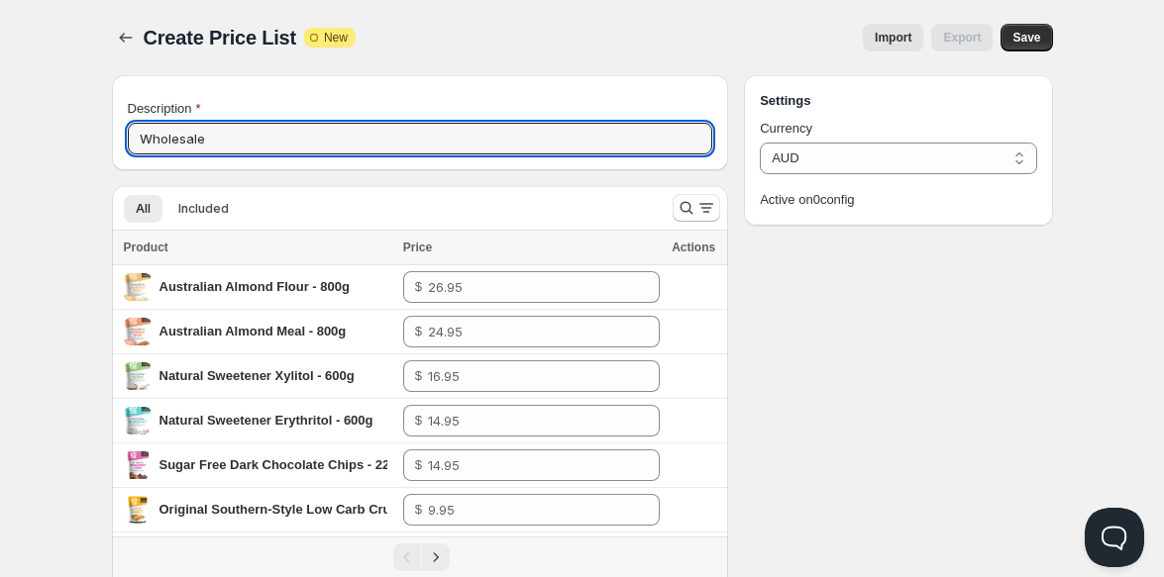
click at [531, 52] on div "Create Price List. This page is ready Create Price List Attention Incomplete Ne…" at bounding box center [582, 37] width 941 height 75
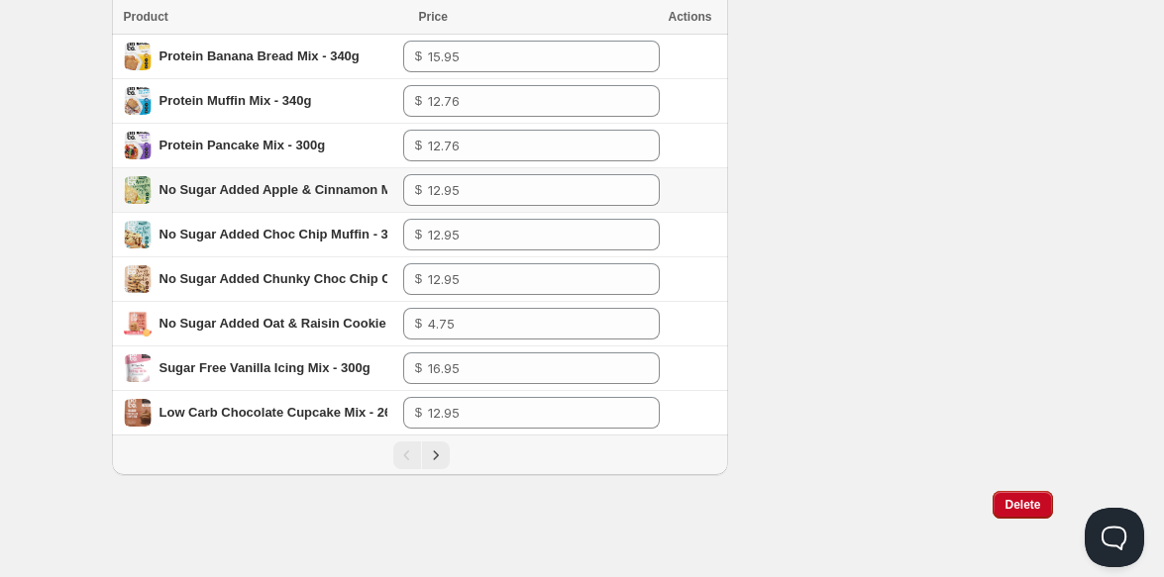
scroll to position [722, 0]
click at [443, 454] on icon "Next" at bounding box center [436, 455] width 20 height 20
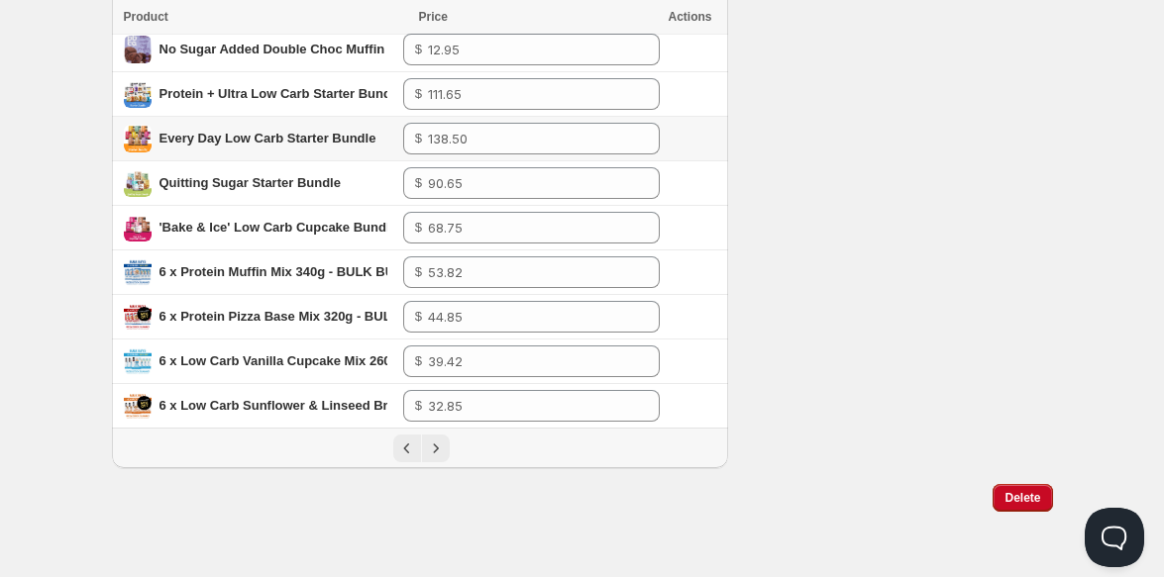
scroll to position [727, 0]
click at [435, 453] on icon "Next" at bounding box center [436, 450] width 20 height 20
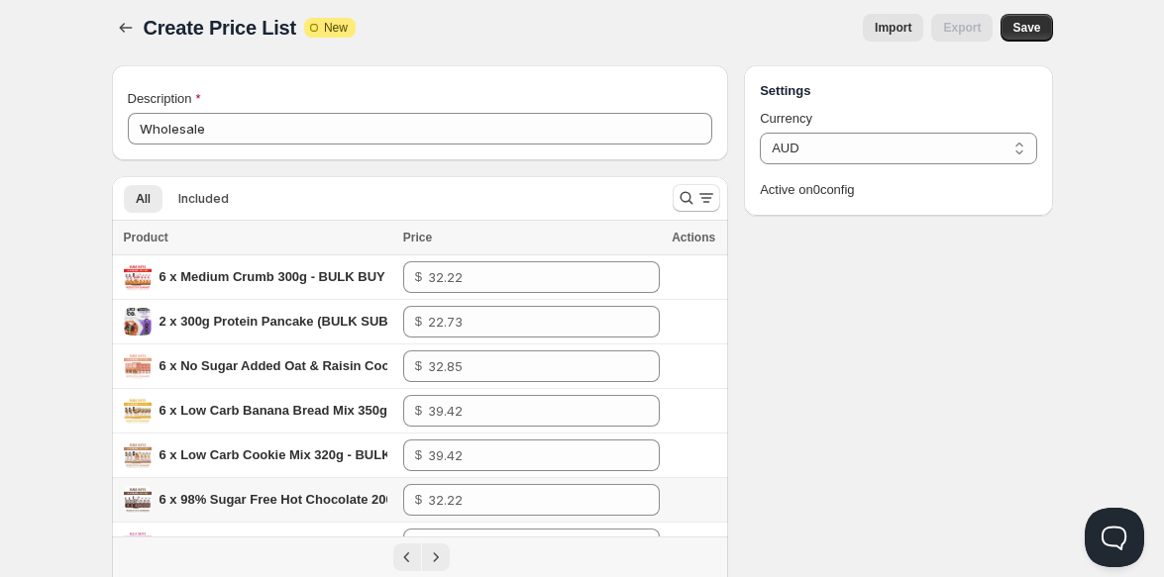
scroll to position [0, 0]
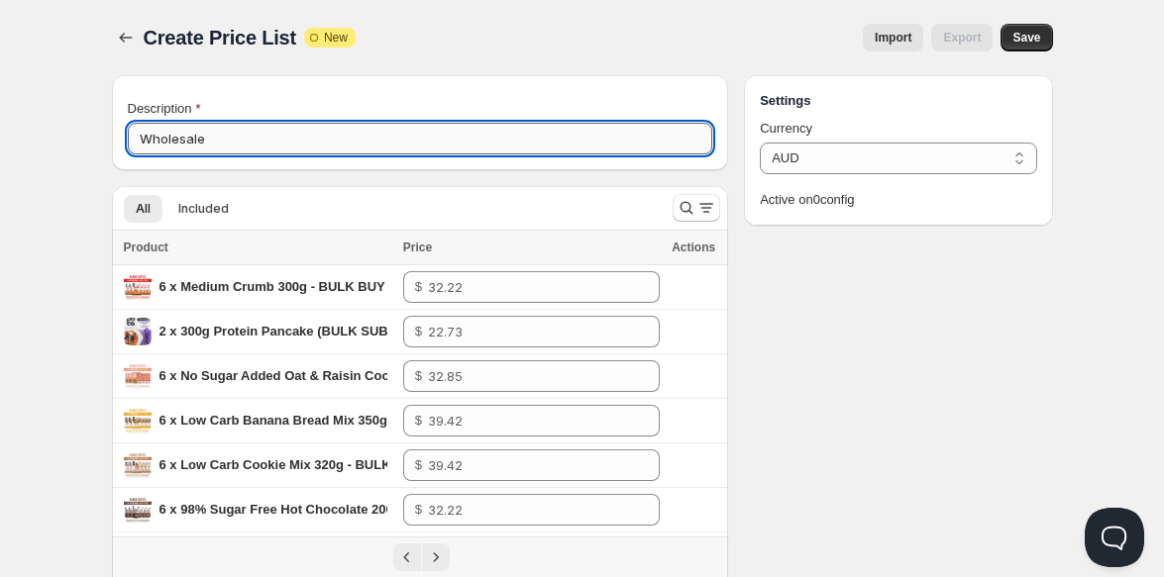
click at [249, 143] on input "Wholesale" at bounding box center [420, 139] width 585 height 32
type input "Wholesale Full Price"
click at [1037, 39] on span "Save" at bounding box center [1026, 38] width 28 height 16
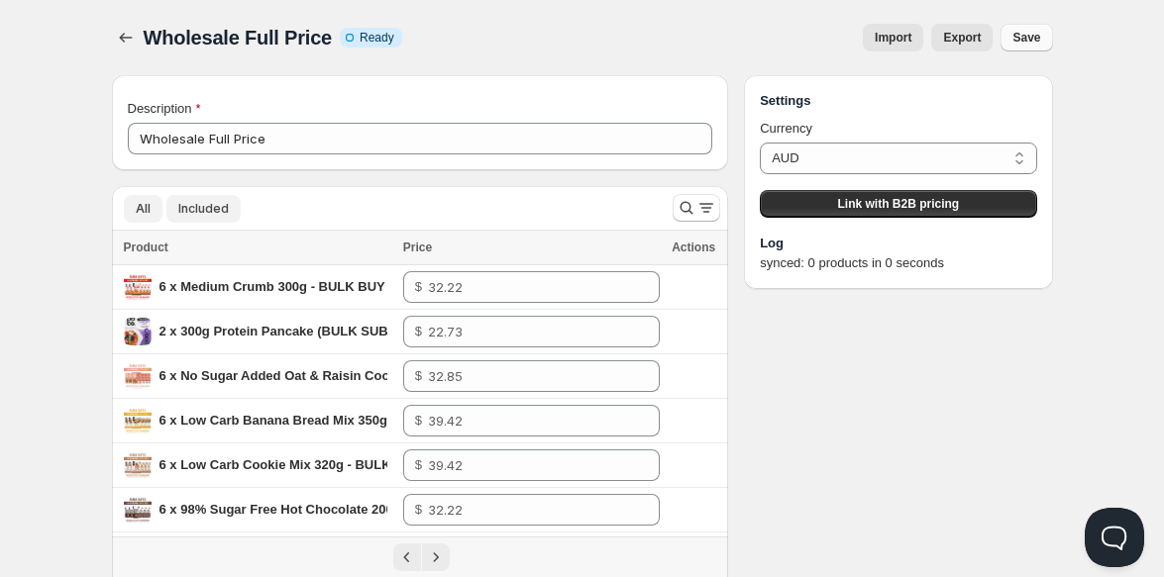
click at [208, 201] on span "Included" at bounding box center [203, 209] width 51 height 16
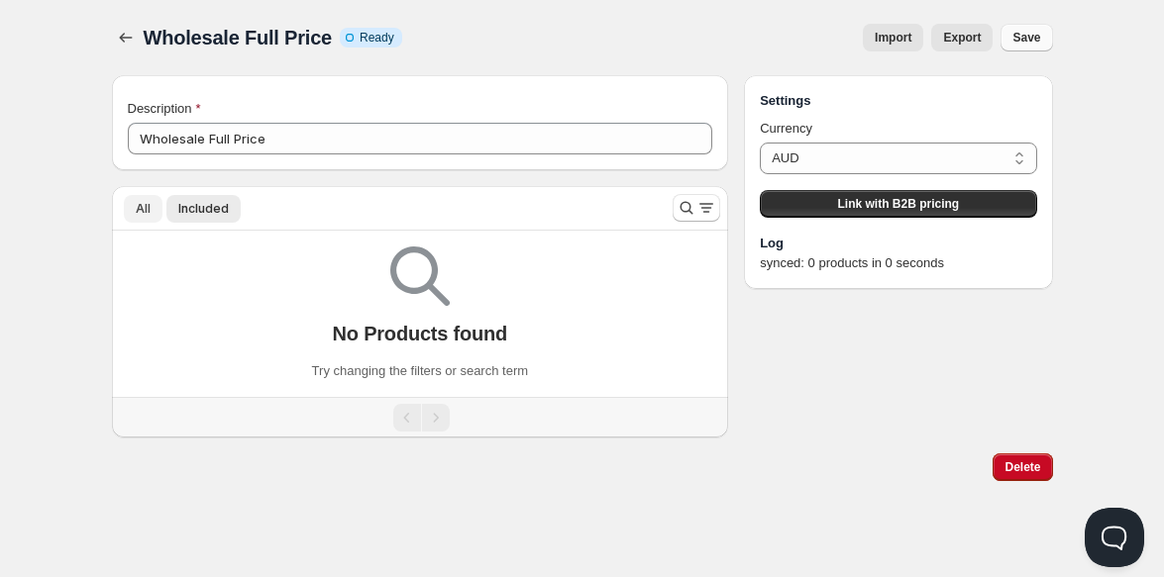
click at [144, 206] on span "All" at bounding box center [143, 209] width 15 height 16
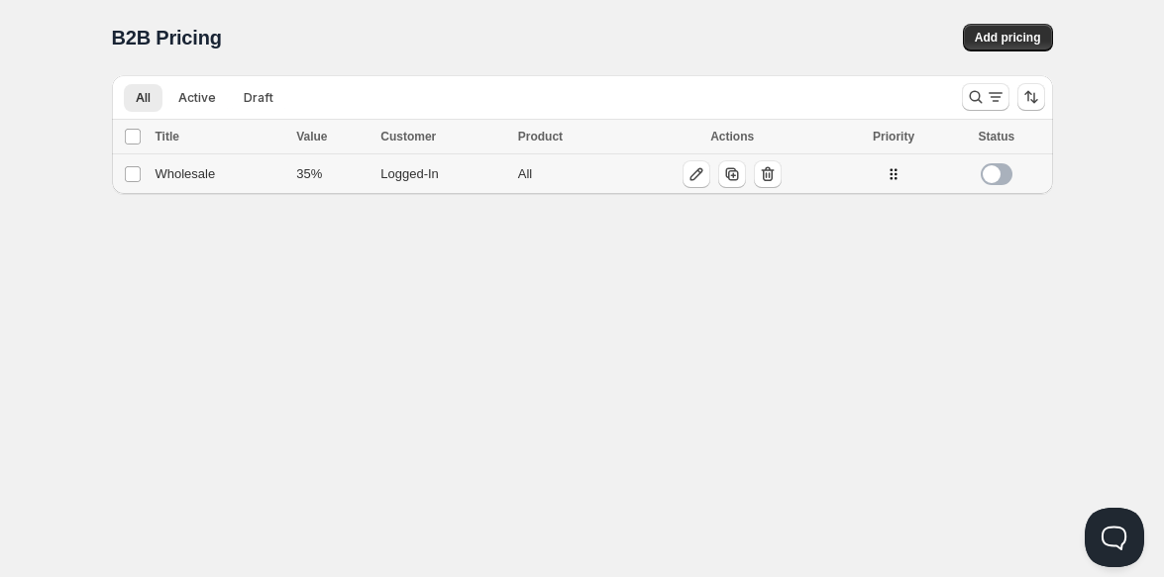
click at [987, 166] on span at bounding box center [997, 174] width 32 height 22
click at [210, 178] on div "Wholesale" at bounding box center [221, 174] width 130 height 20
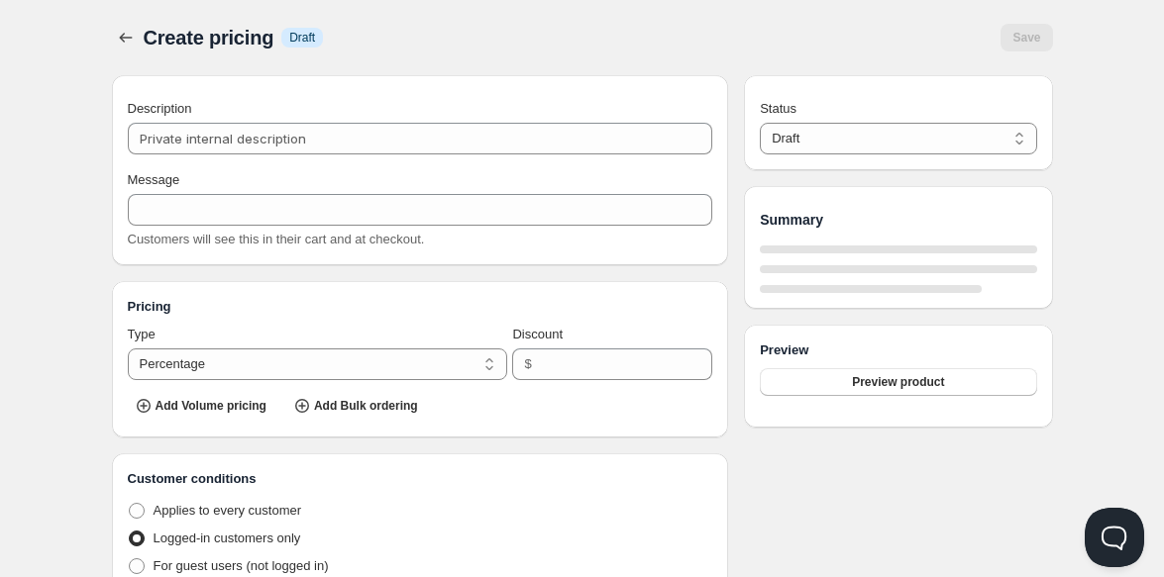
type input "Wholesale"
type input "WHOLESALE"
type input "35"
radio input "true"
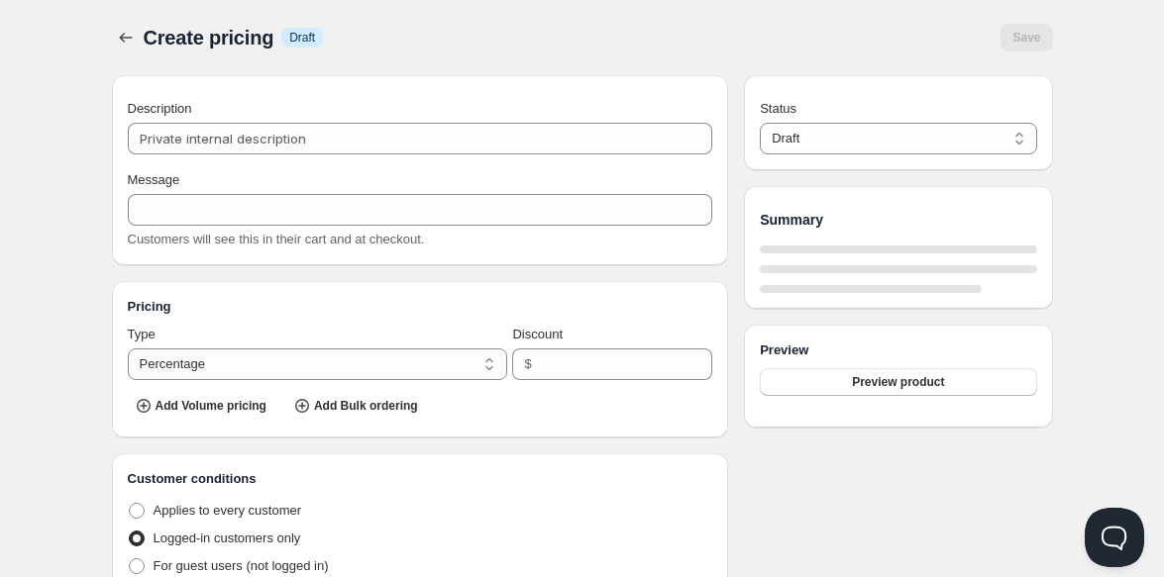
select select "1"
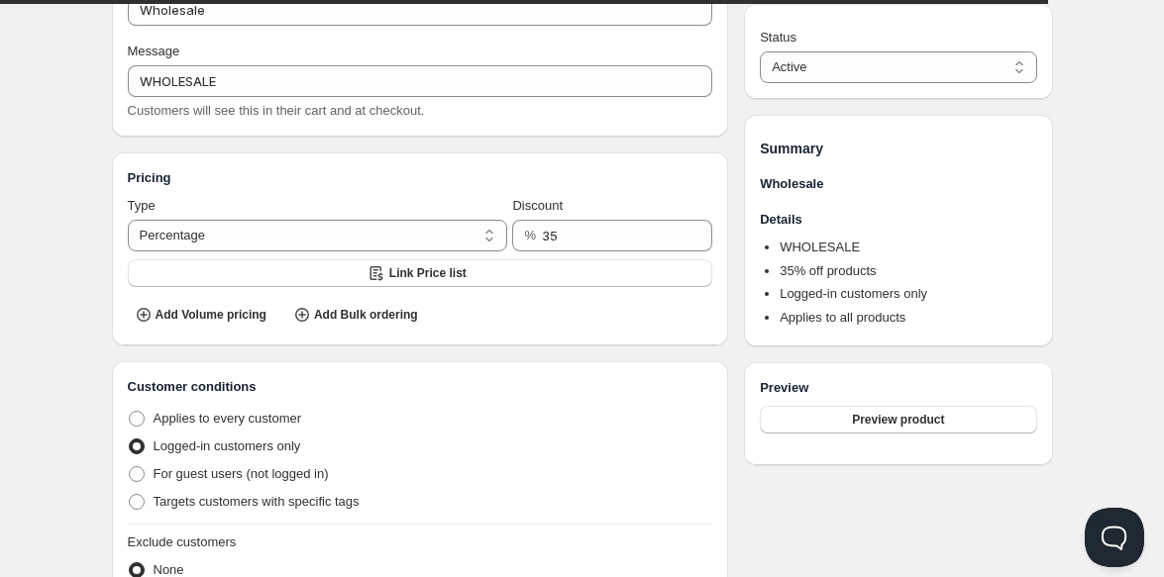
scroll to position [225, 0]
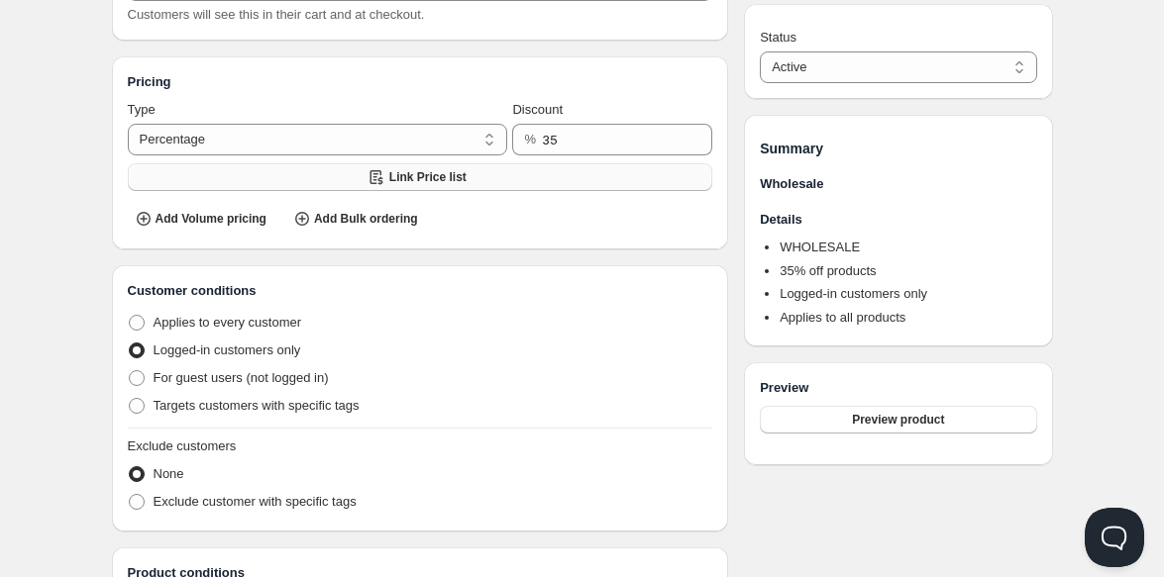
click at [456, 179] on span "Link Price list" at bounding box center [427, 177] width 77 height 16
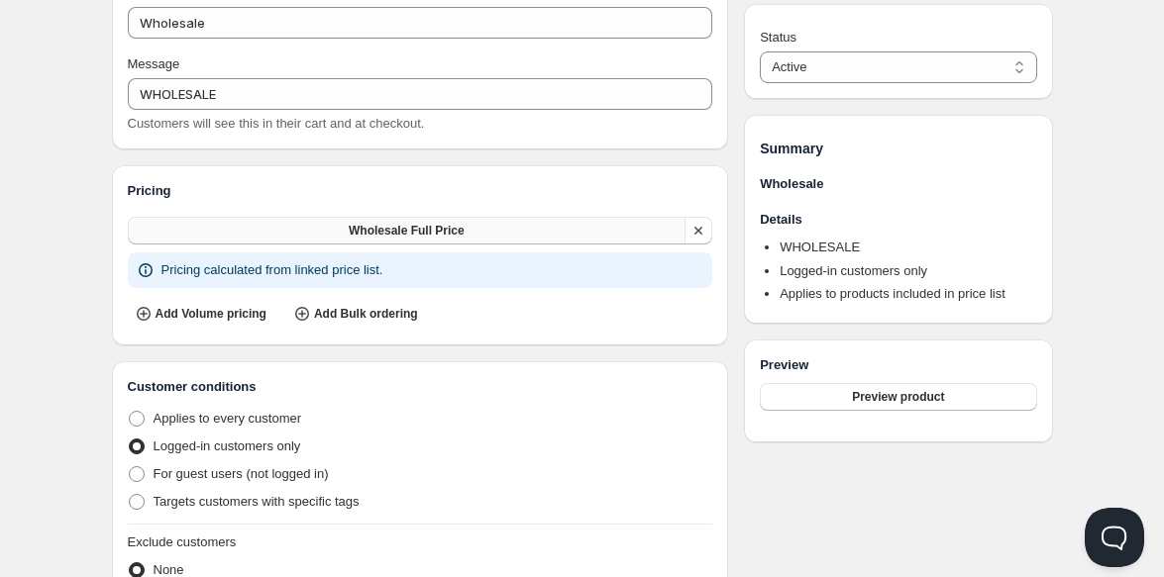
scroll to position [138, 0]
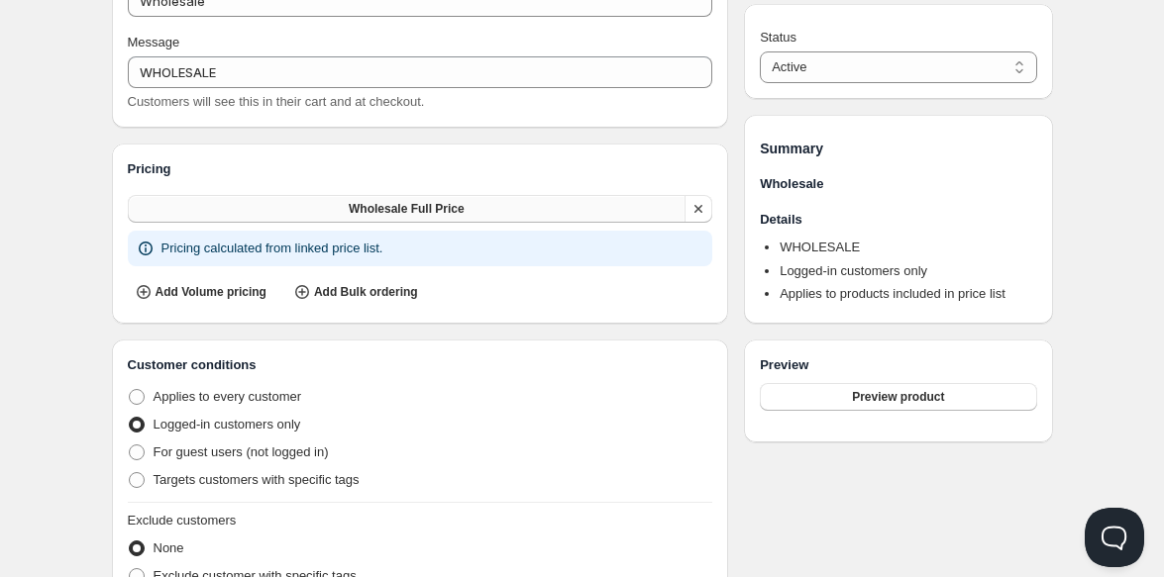
click at [451, 200] on button "Wholesale Full Price" at bounding box center [407, 209] width 559 height 28
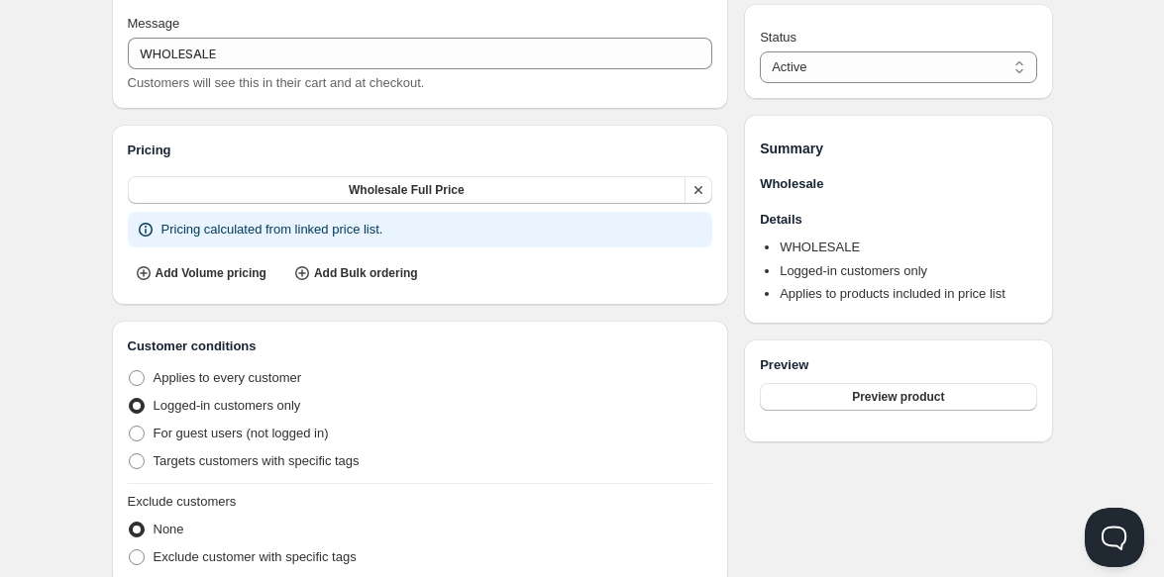
scroll to position [153, 0]
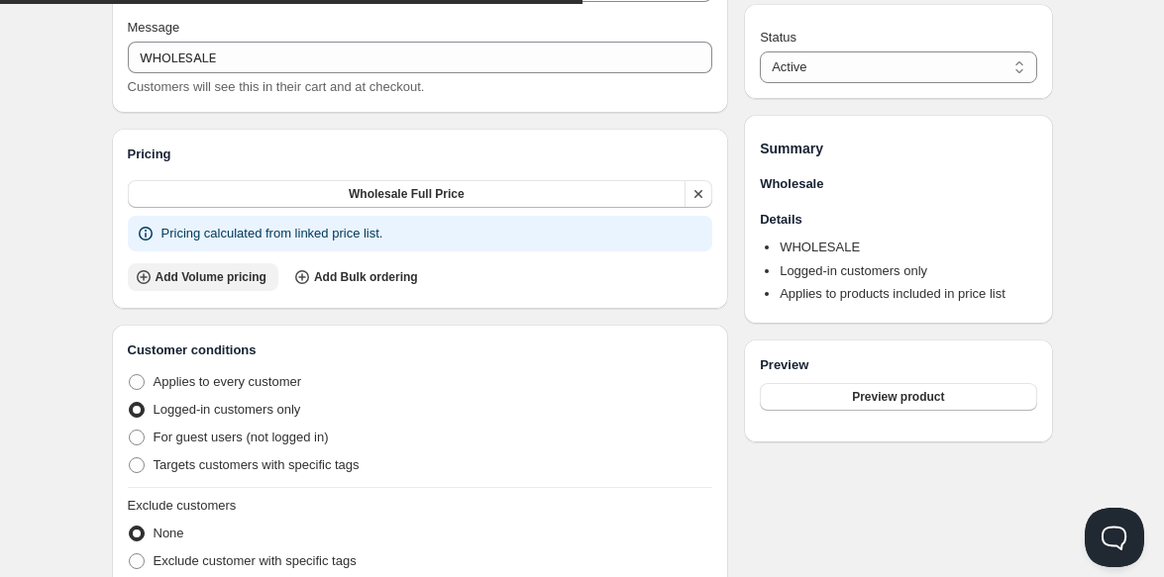
click at [219, 275] on span "Add Volume pricing" at bounding box center [211, 277] width 111 height 16
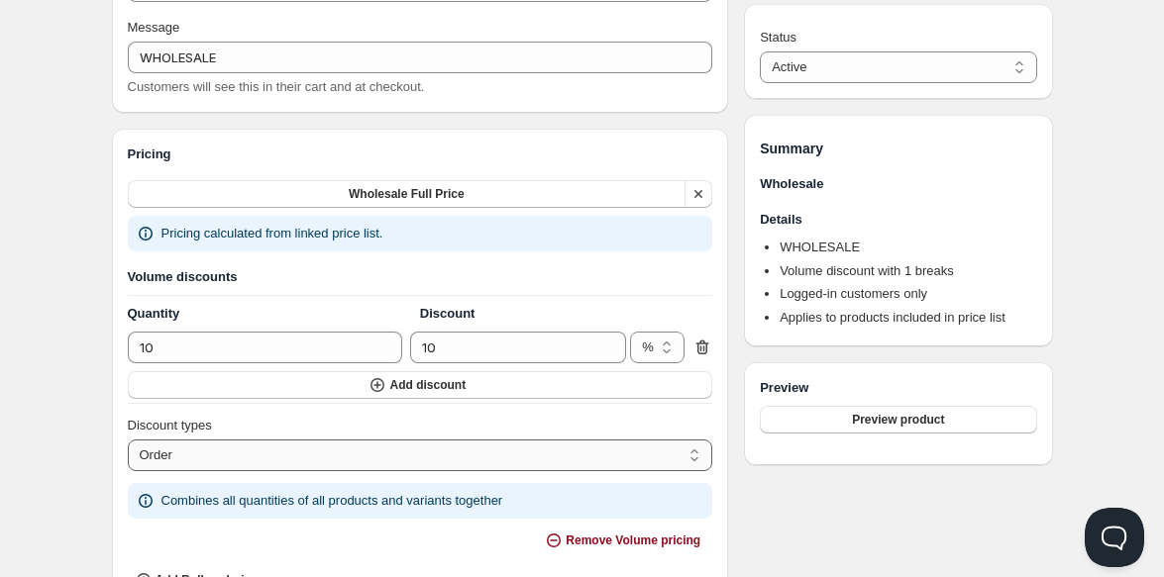
click at [557, 460] on select "Order Product Variant Item" at bounding box center [420, 456] width 585 height 32
click at [702, 345] on icon at bounding box center [702, 348] width 20 height 20
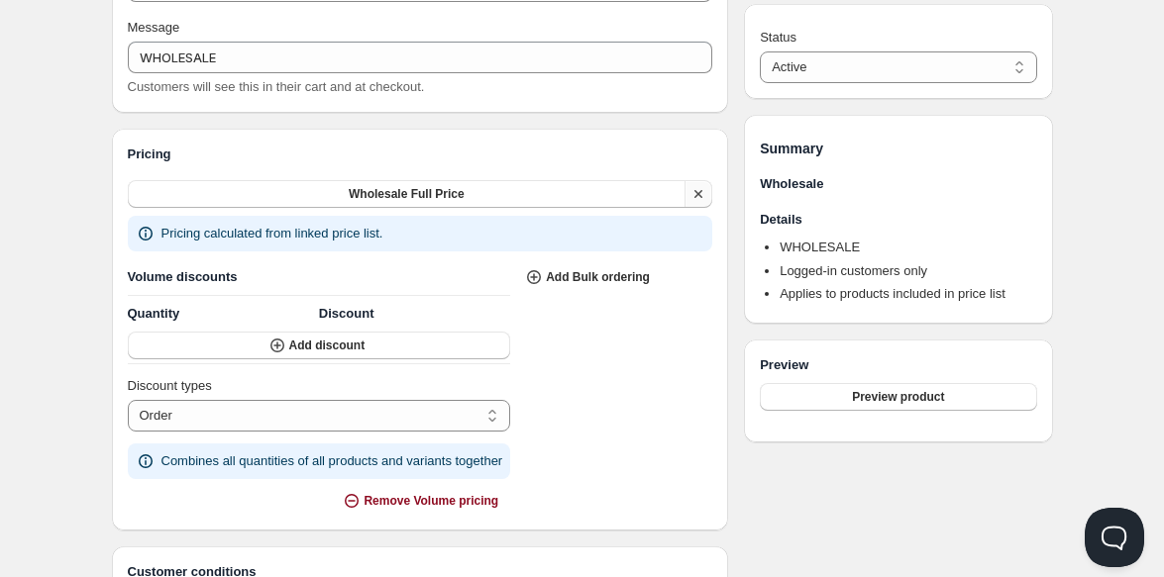
click at [699, 191] on icon "button" at bounding box center [698, 194] width 20 height 20
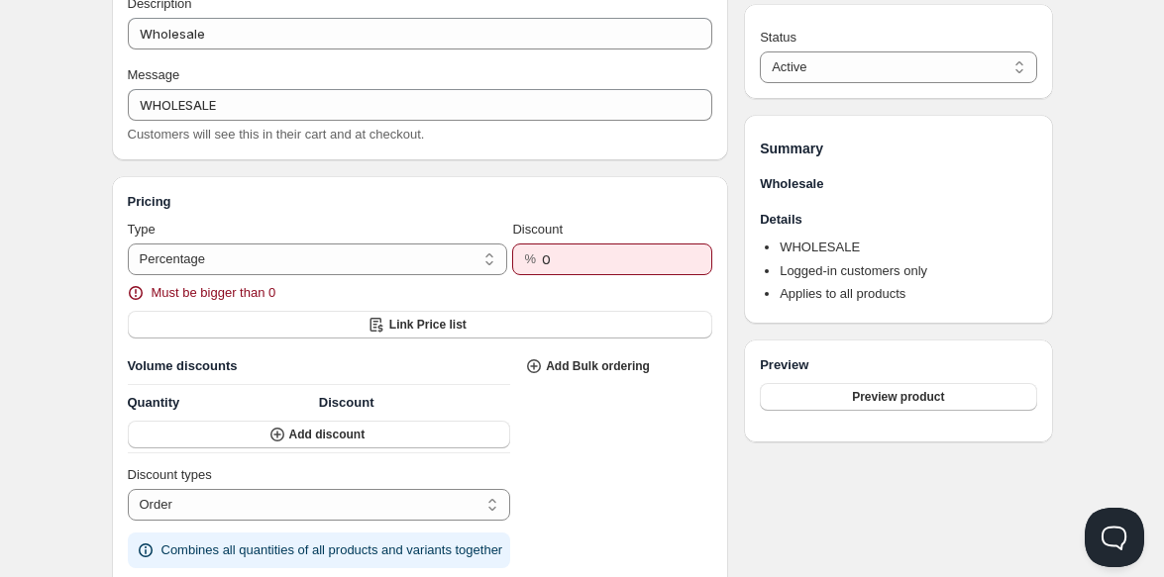
scroll to position [121, 0]
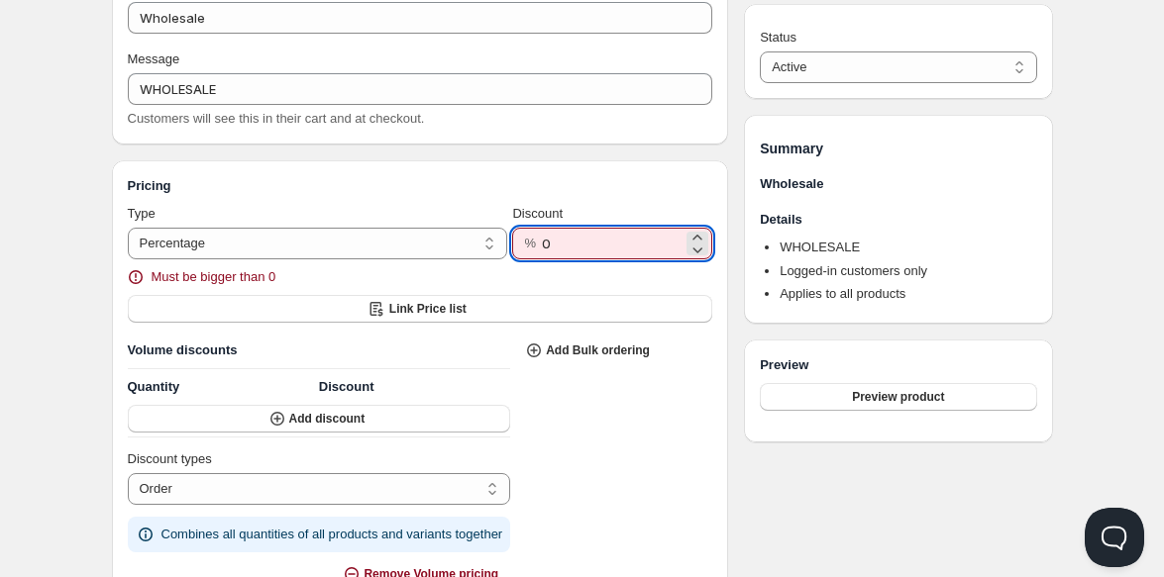
click at [557, 245] on input "0" at bounding box center [612, 244] width 141 height 32
click at [406, 246] on select "Percentage Absolute" at bounding box center [318, 244] width 380 height 32
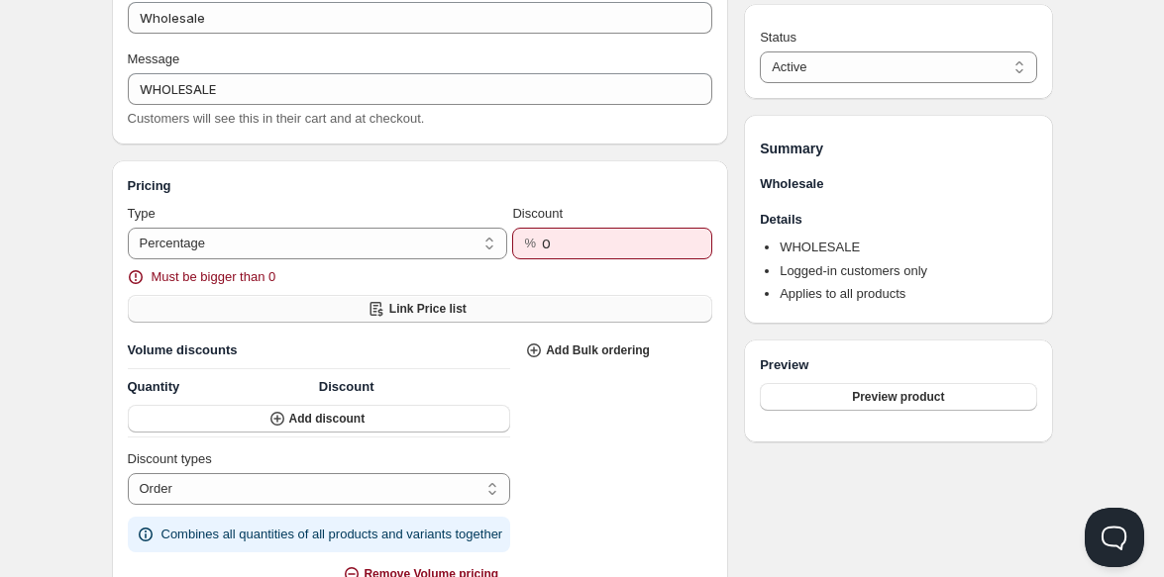
click at [437, 311] on span "Link Price list" at bounding box center [427, 309] width 77 height 16
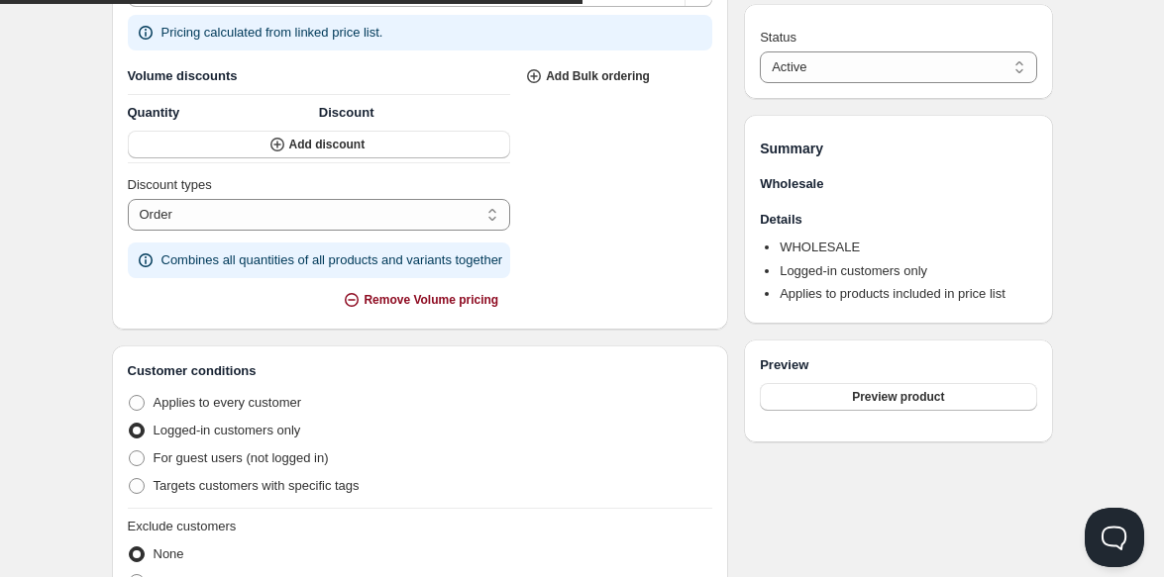
scroll to position [319, 0]
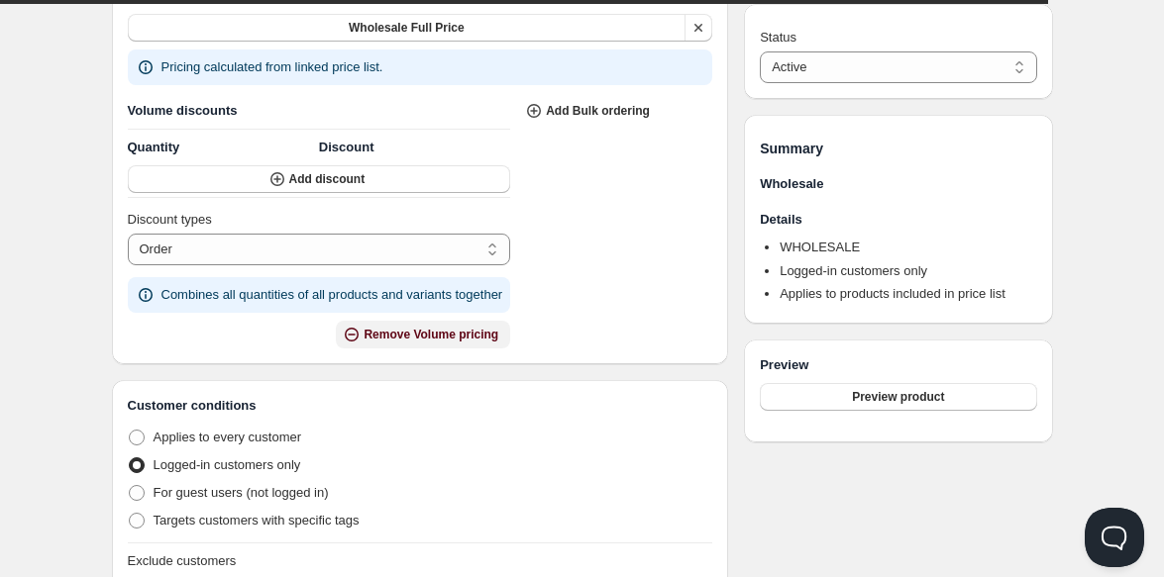
click at [489, 335] on span "Remove Volume pricing" at bounding box center [431, 335] width 135 height 16
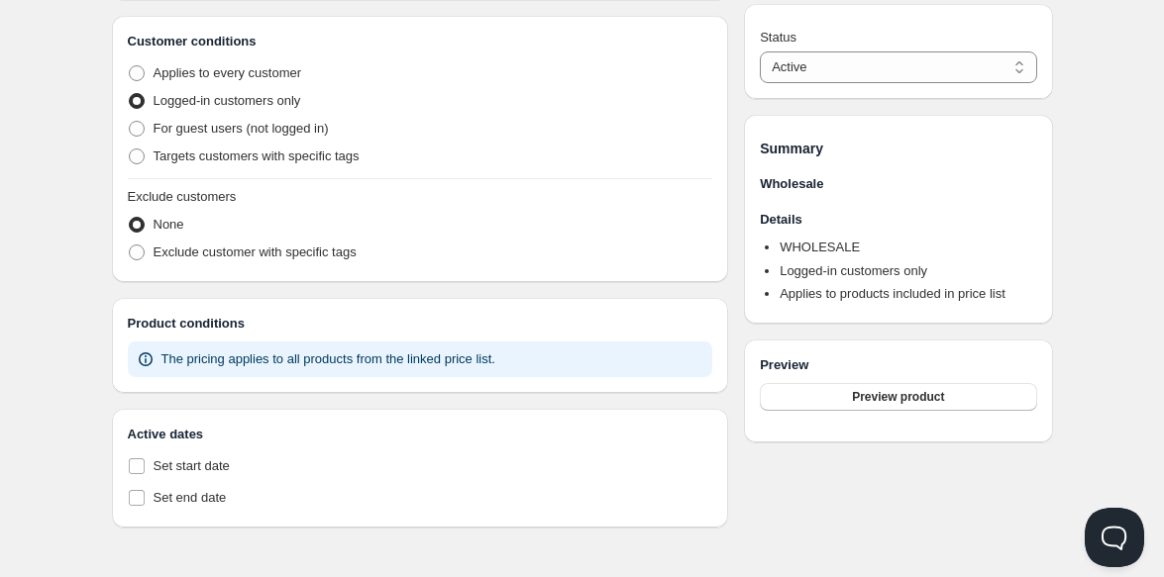
scroll to position [0, 0]
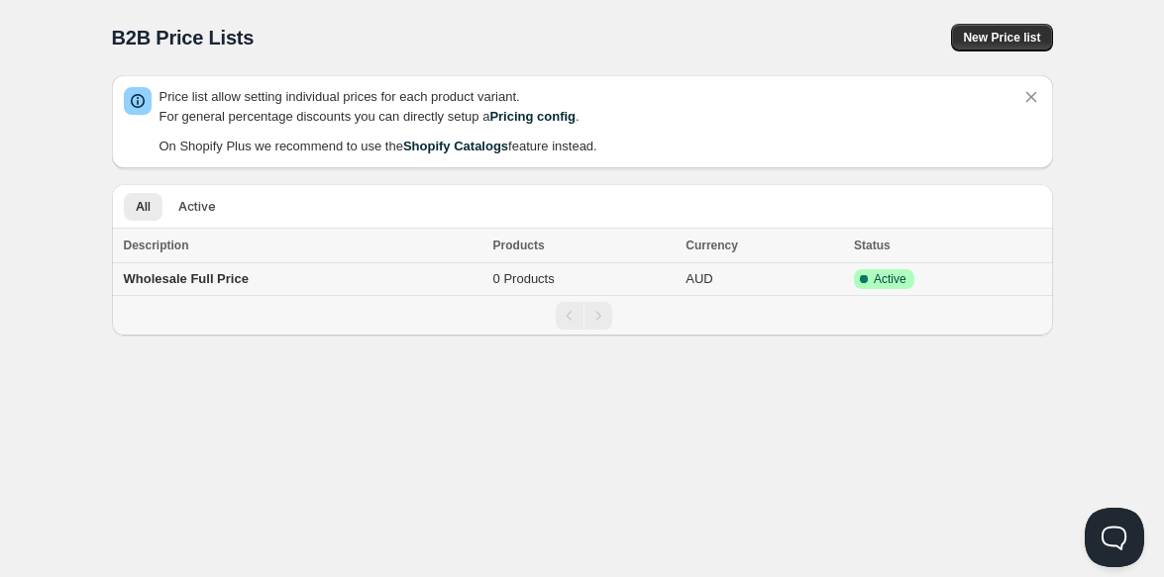
click at [220, 273] on b "Wholesale Full Price" at bounding box center [186, 278] width 125 height 15
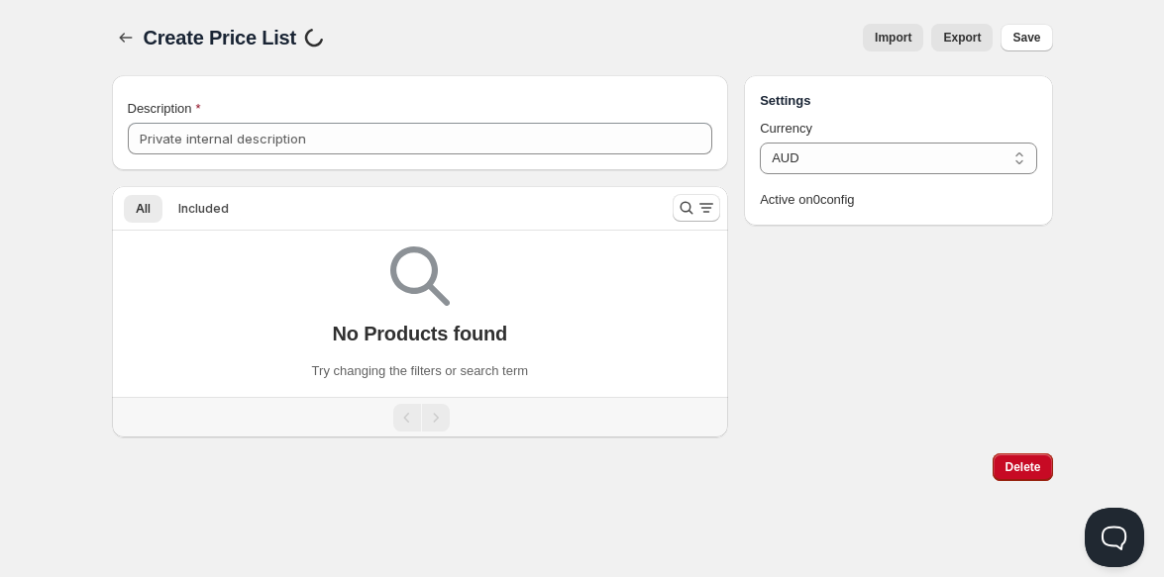
type input "Wholesale Full Price"
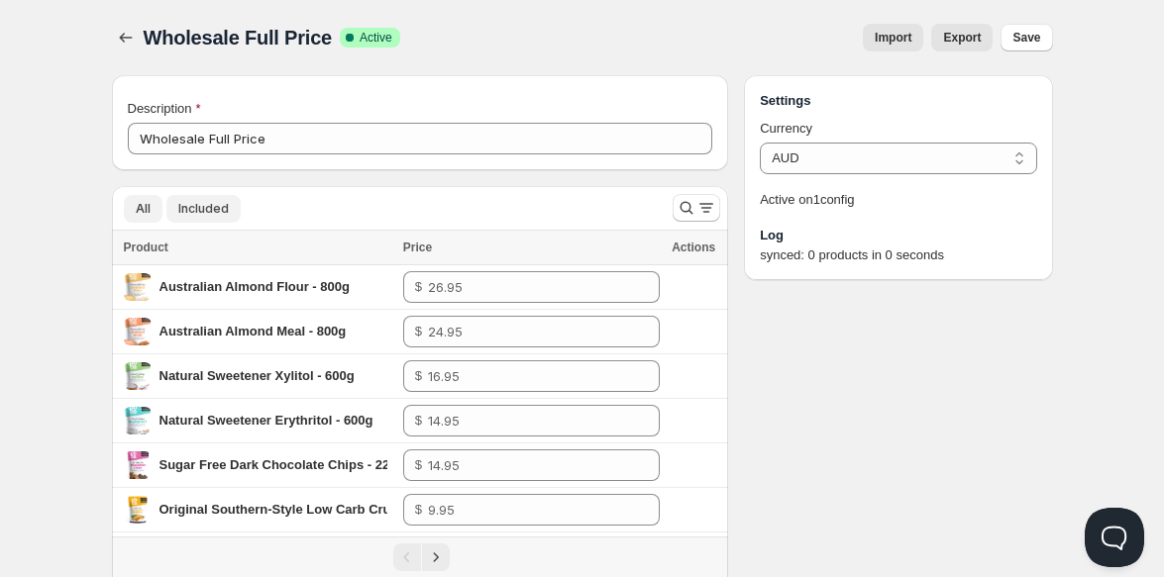
click at [209, 213] on span "Included" at bounding box center [203, 209] width 51 height 16
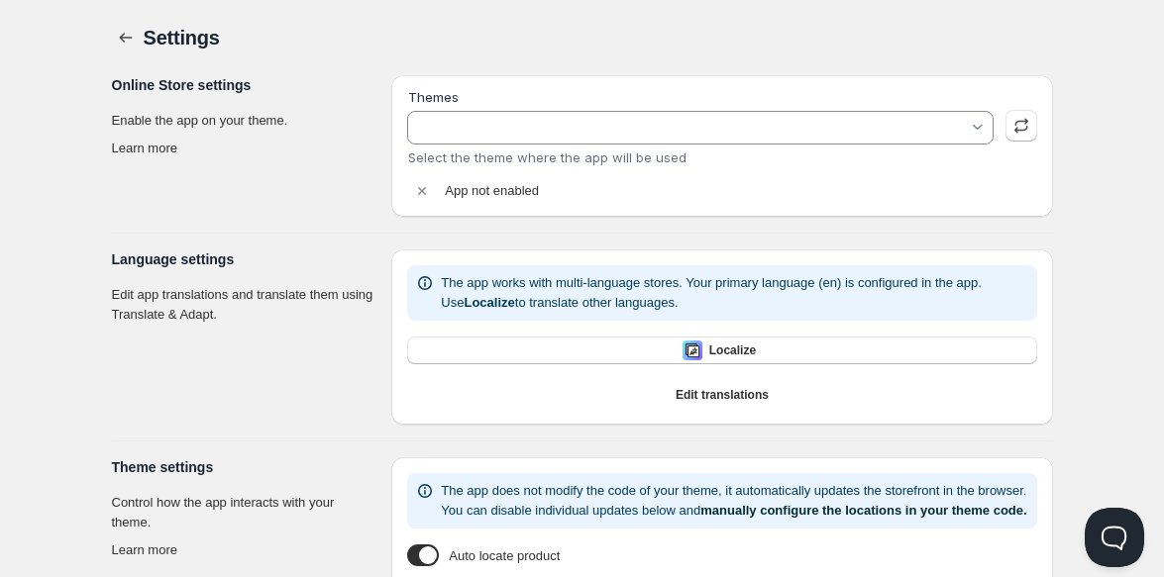
type input "NEW LOOK Working"
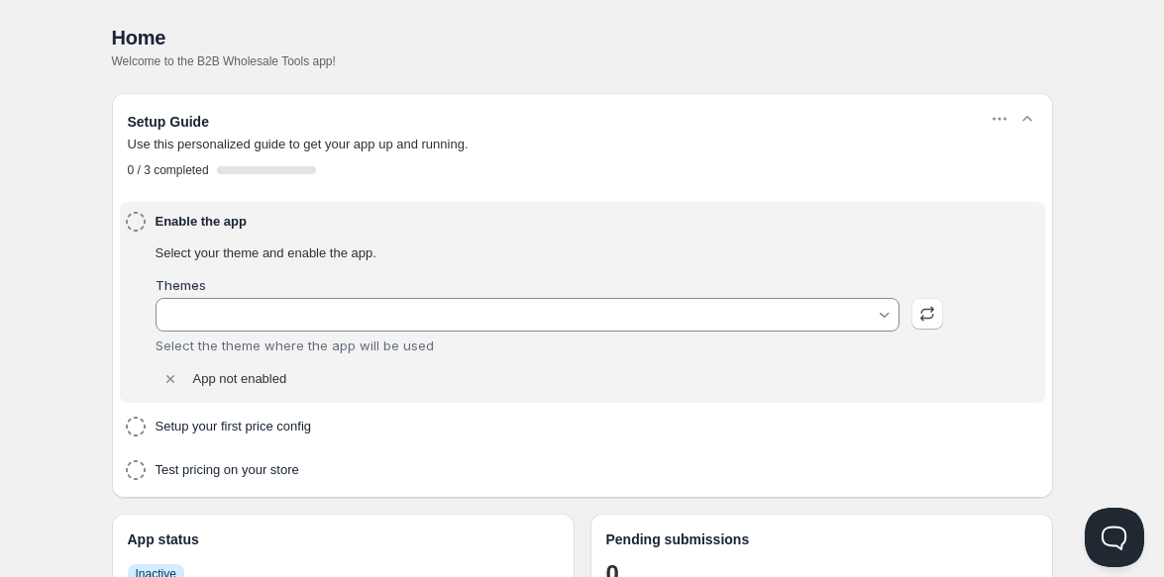
type input "NEW LOOK Working"
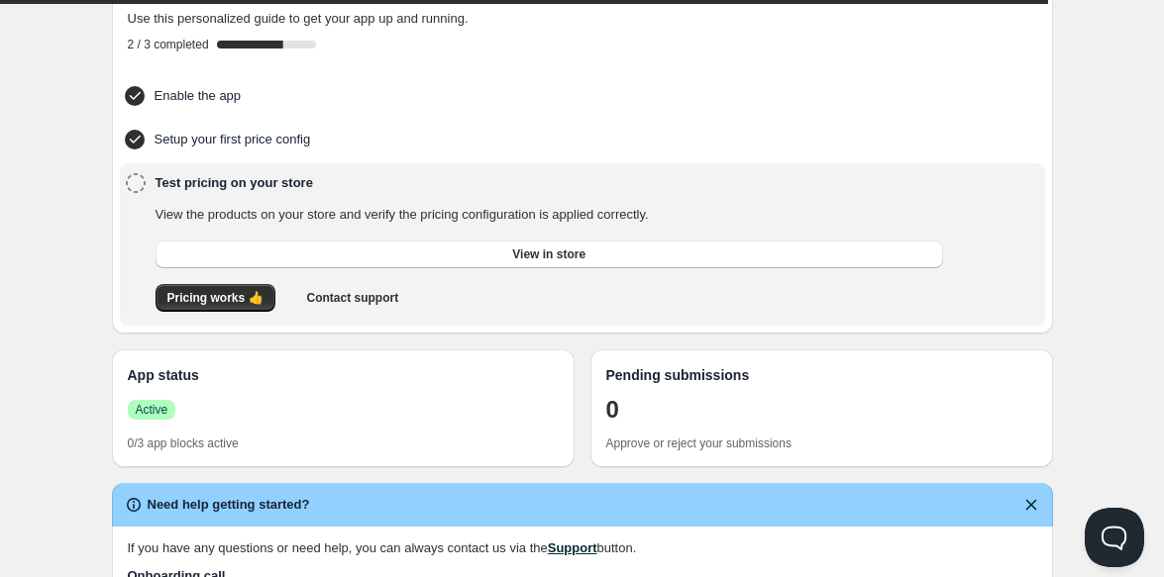
scroll to position [125, 0]
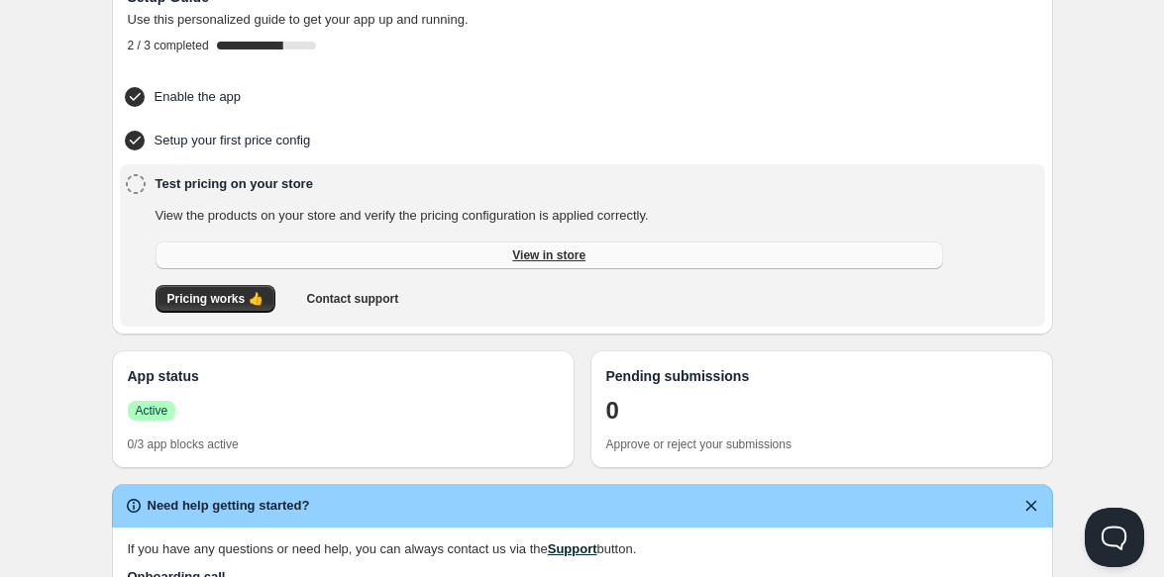
click at [527, 260] on span "View in store" at bounding box center [548, 256] width 73 height 16
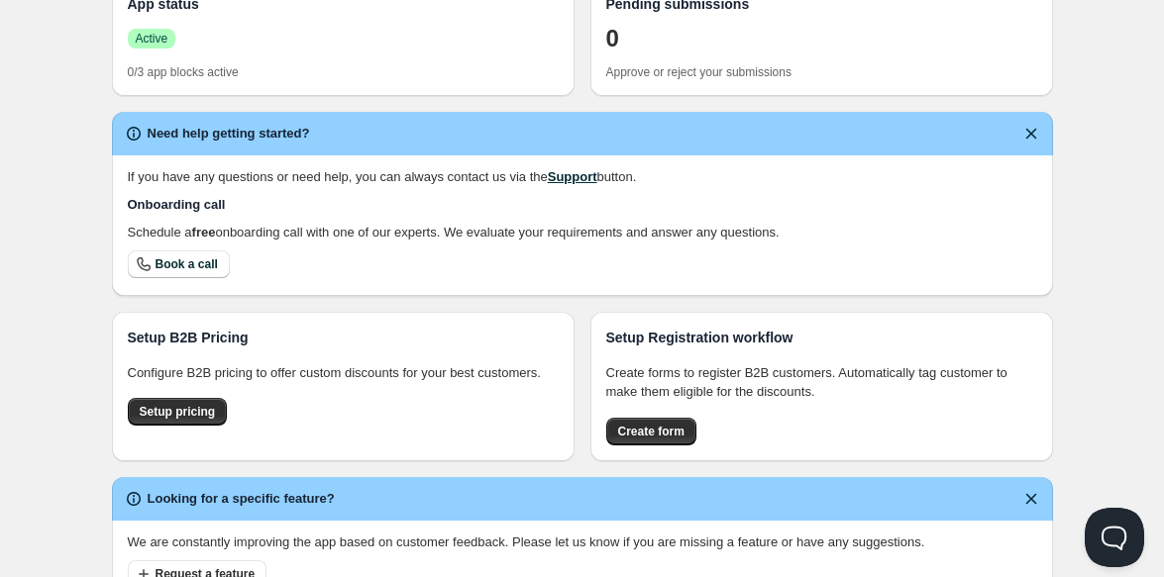
scroll to position [573, 0]
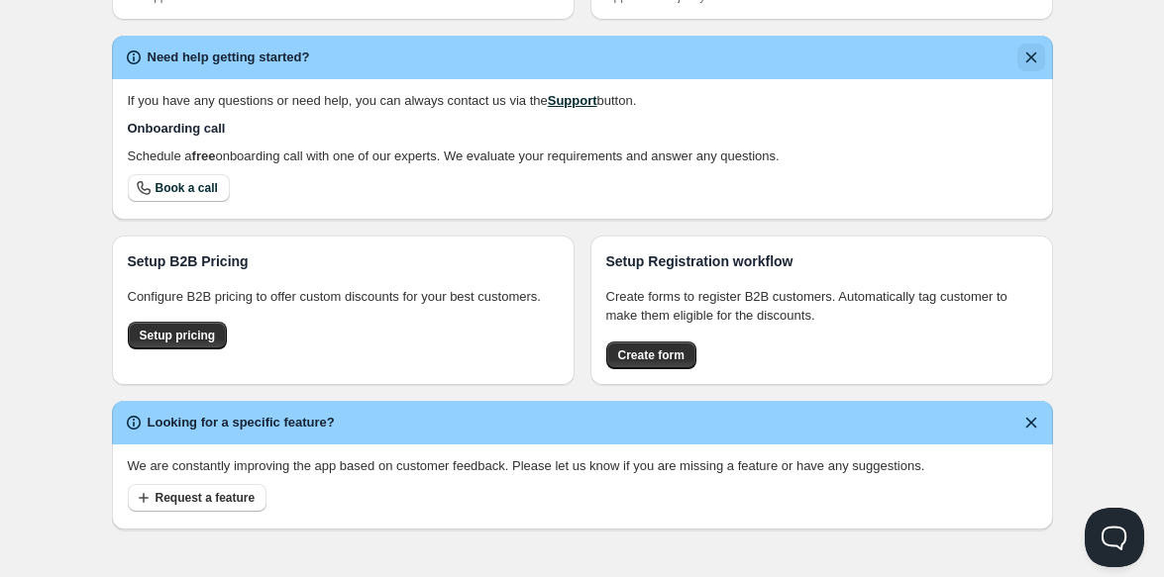
click at [1026, 55] on icon "Dismiss notification" at bounding box center [1031, 58] width 20 height 20
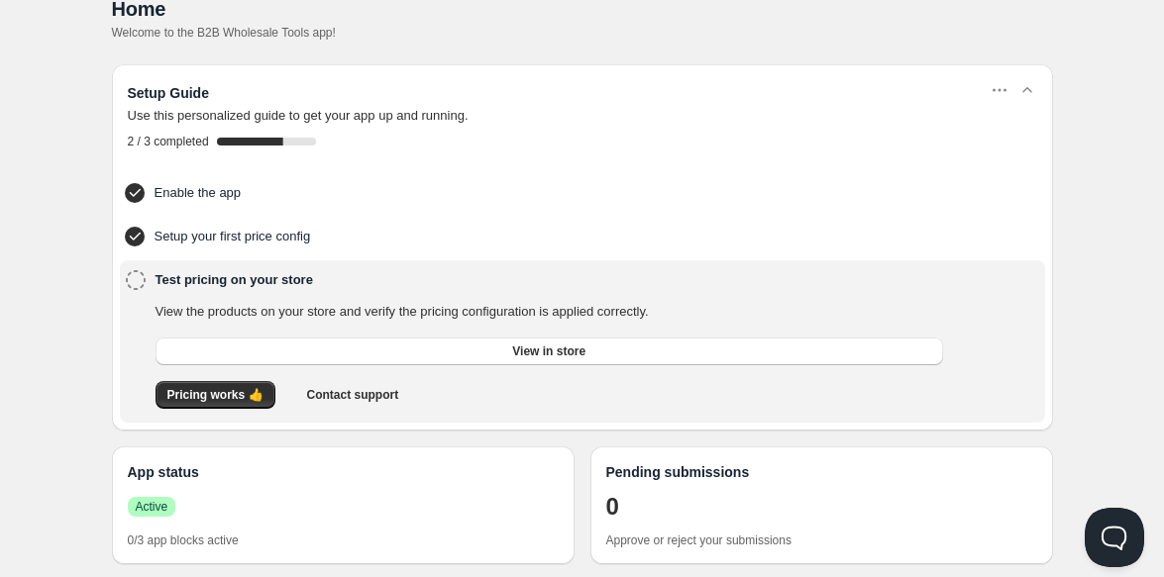
scroll to position [0, 0]
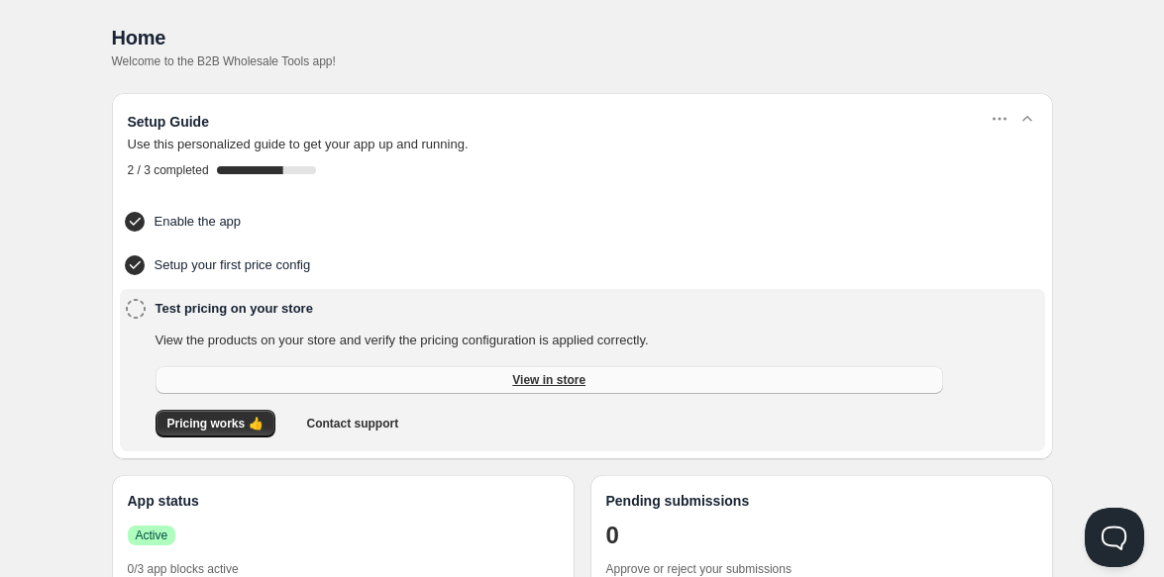
click at [319, 375] on link "View in store" at bounding box center [549, 380] width 787 height 28
click at [1037, 121] on button "button" at bounding box center [1027, 119] width 28 height 28
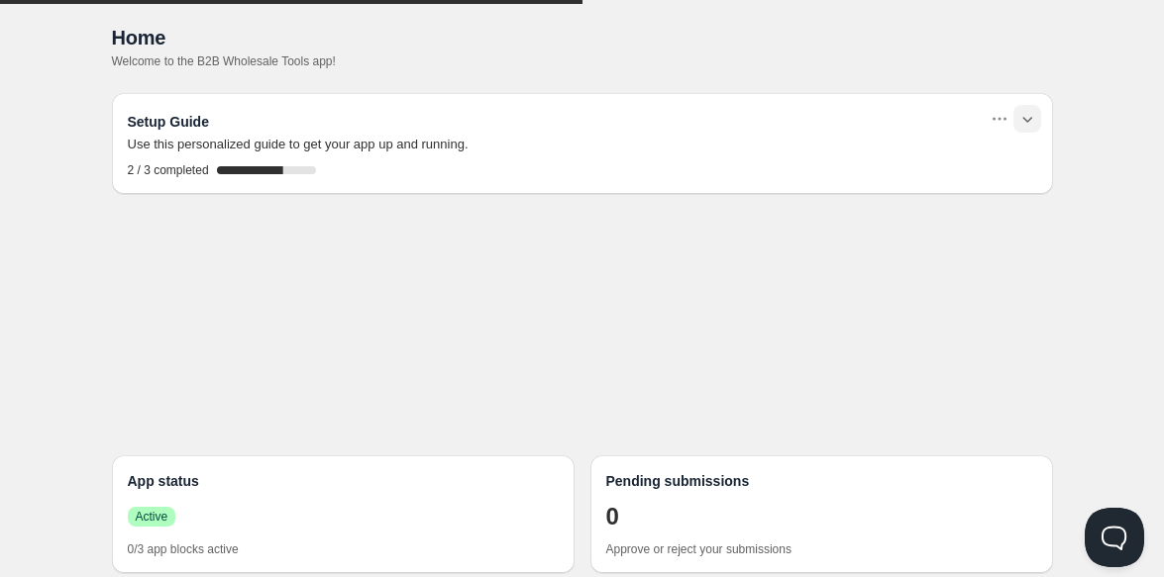
click at [1024, 117] on icon "button" at bounding box center [1027, 119] width 20 height 20
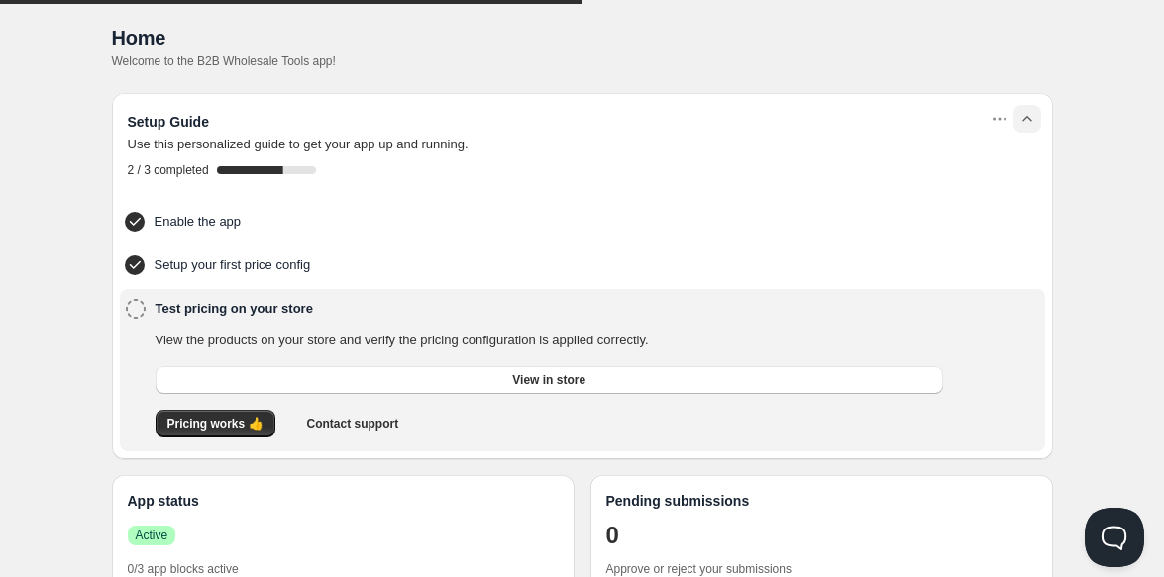
click at [1024, 117] on icon "button" at bounding box center [1027, 119] width 20 height 20
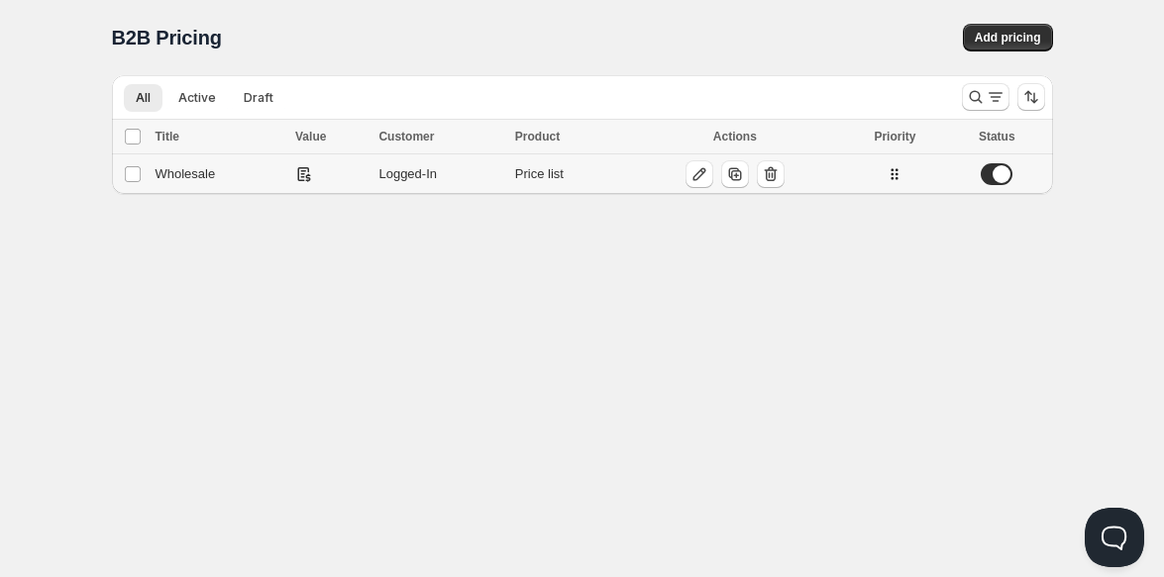
click at [204, 181] on div "Wholesale" at bounding box center [220, 174] width 129 height 20
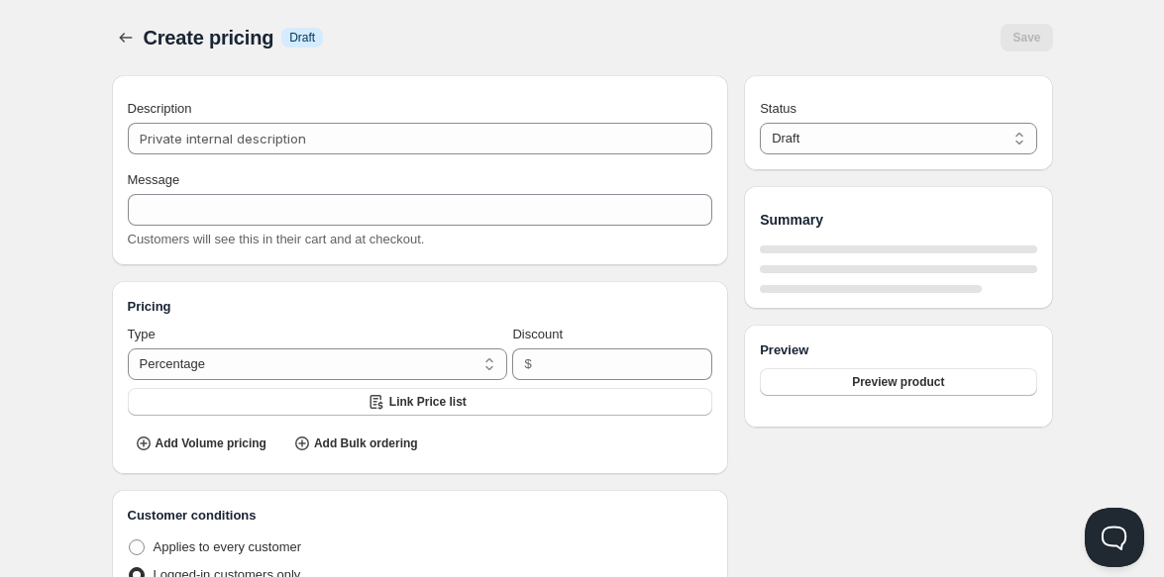
type input "Wholesale"
type input "WHOLESALE"
radio input "true"
select select "1"
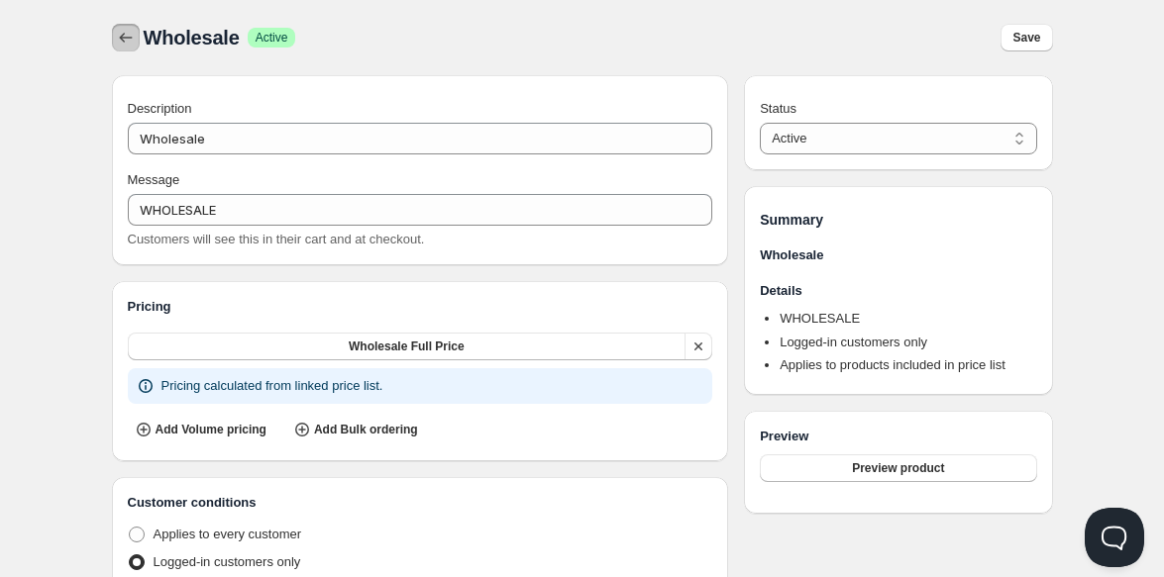
click at [124, 36] on icon "button" at bounding box center [126, 38] width 20 height 20
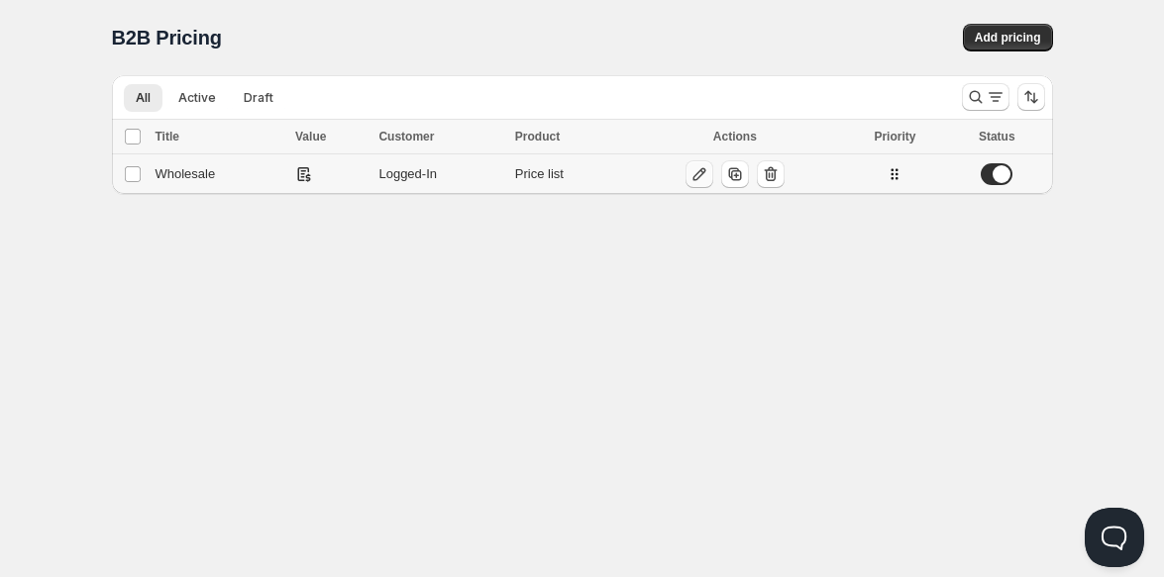
click at [704, 169] on icon "button" at bounding box center [699, 174] width 20 height 20
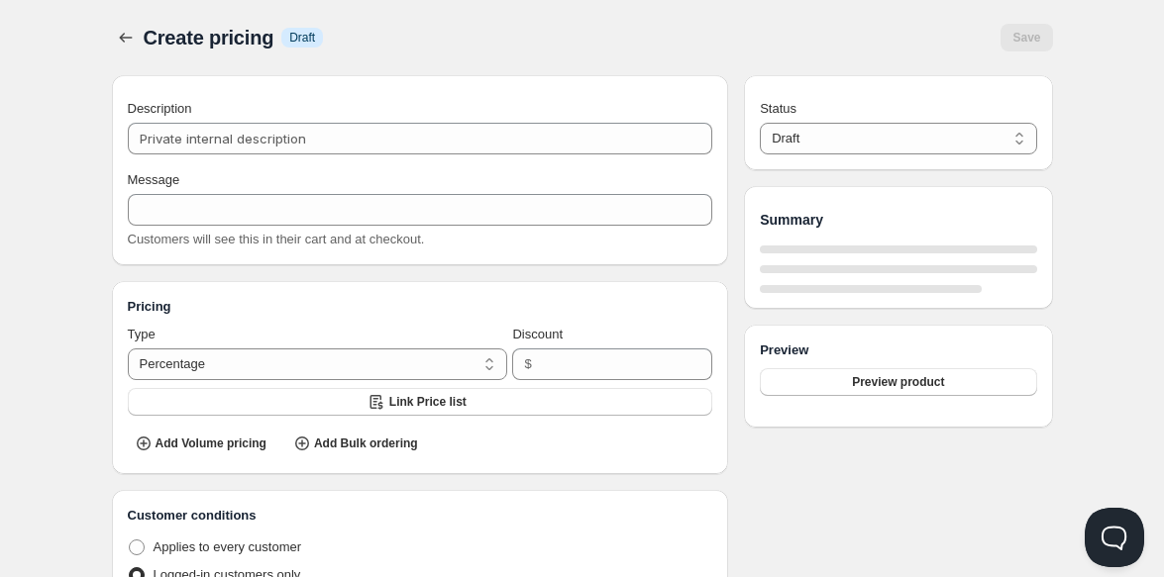
type input "Wholesale"
type input "WHOLESALE"
radio input "true"
select select "1"
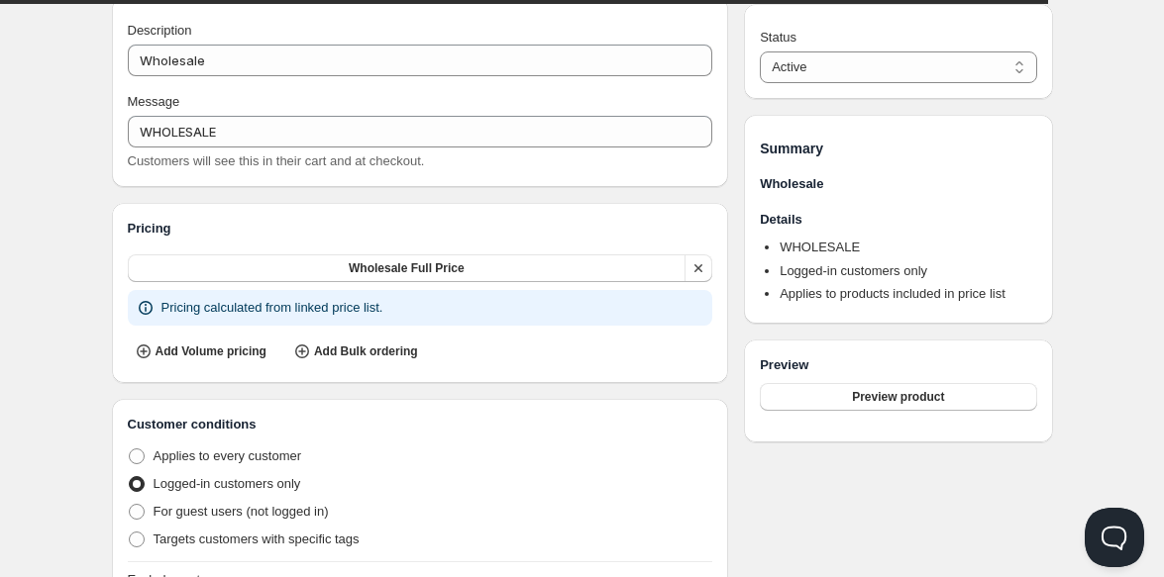
scroll to position [88, 0]
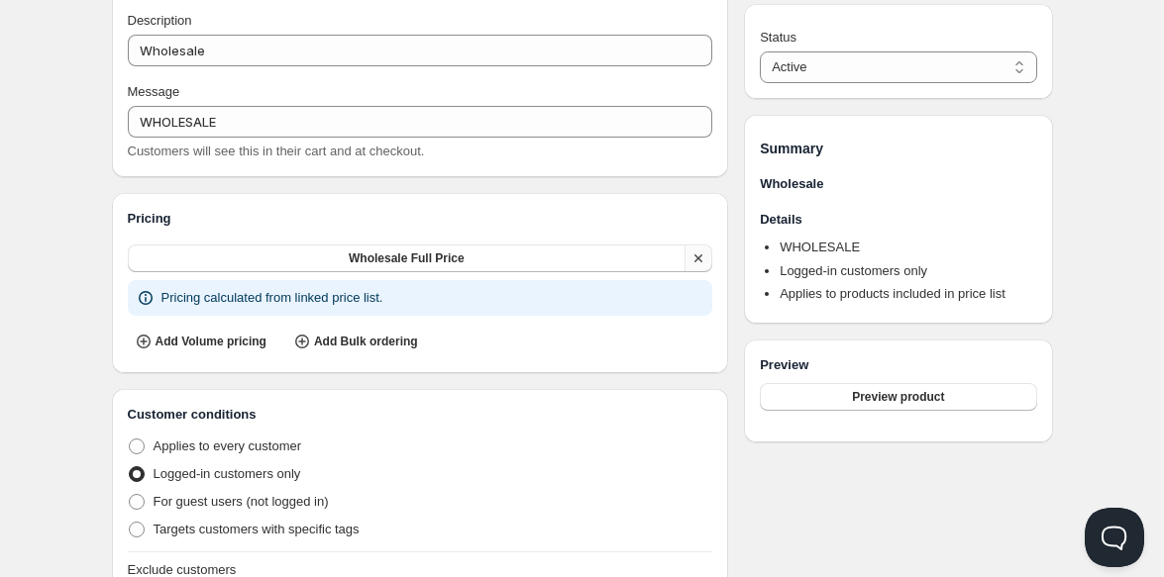
click at [703, 260] on icon "button" at bounding box center [698, 259] width 20 height 20
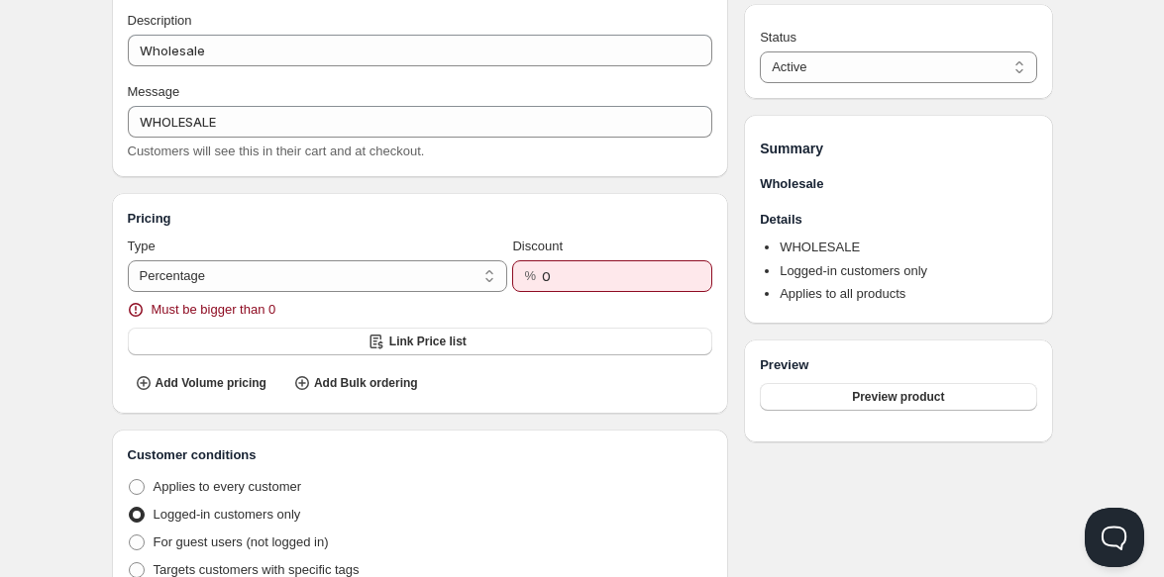
click at [80, 347] on div "Home Pricing Price lists Forms Submissions Settings Features Plans Wholesale. T…" at bounding box center [582, 551] width 1164 height 1279
click at [249, 264] on select "Percentage Absolute" at bounding box center [318, 276] width 380 height 32
click at [128, 260] on select "Percentage Absolute" at bounding box center [318, 276] width 380 height 32
click at [420, 269] on select "Percentage Absolute" at bounding box center [318, 276] width 380 height 32
select select "1"
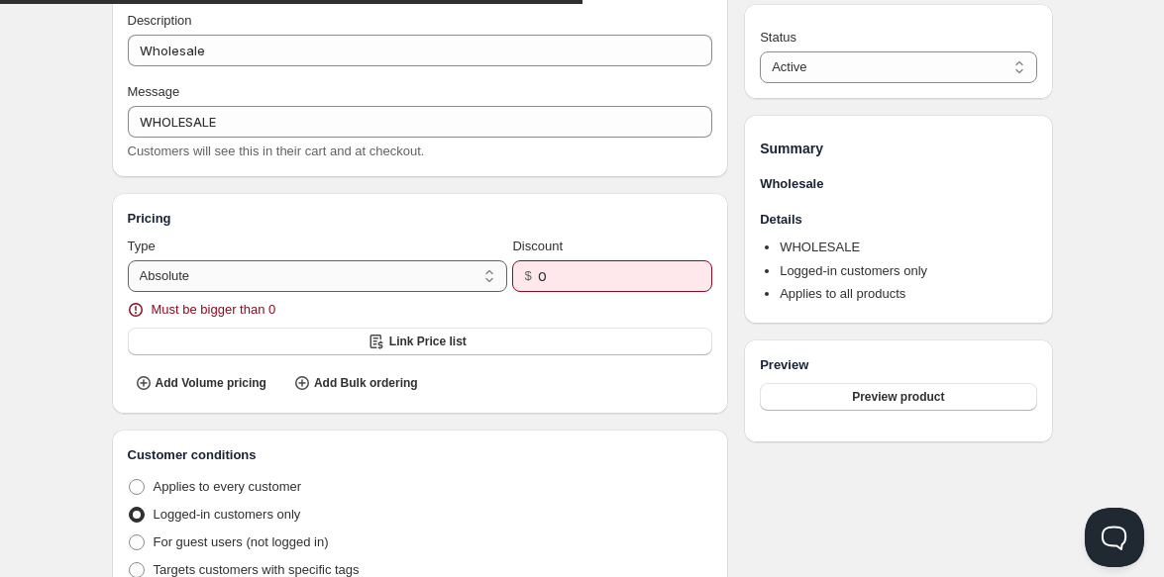
click at [128, 260] on select "Percentage Absolute" at bounding box center [318, 276] width 380 height 32
click at [477, 203] on div "Pricing Type Percentage Absolute Percentage Discount % 0 Must be bigger than 0 …" at bounding box center [420, 303] width 617 height 221
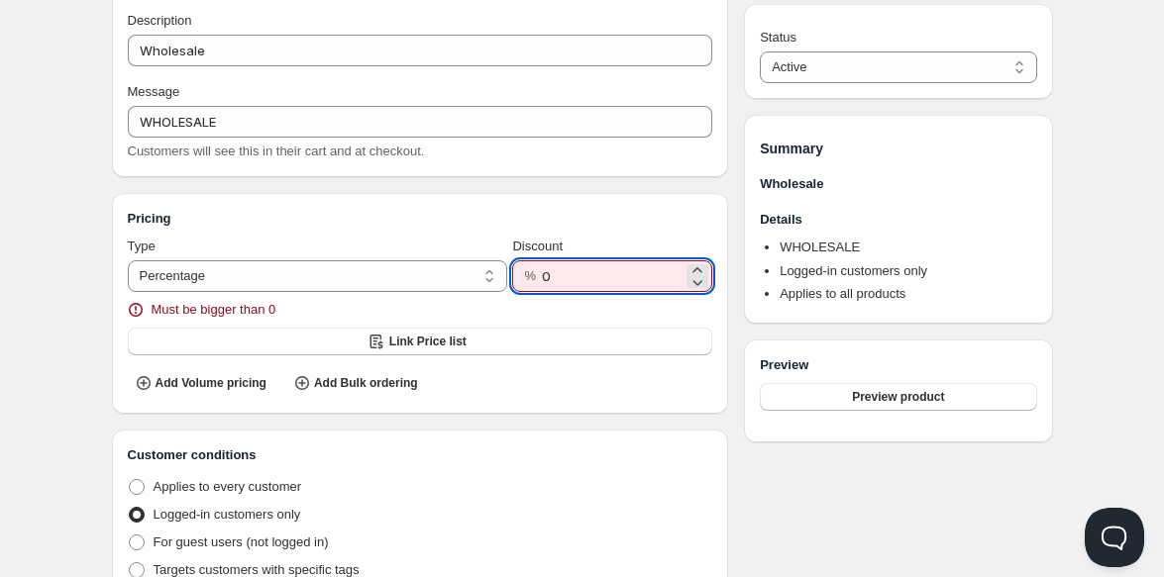
click at [580, 286] on input "0" at bounding box center [612, 276] width 141 height 32
drag, startPoint x: 580, startPoint y: 285, endPoint x: 479, endPoint y: 285, distance: 101.0
click at [479, 285] on div "Type Percentage Absolute Percentage Discount % 0 Must be bigger than 0" at bounding box center [420, 264] width 585 height 55
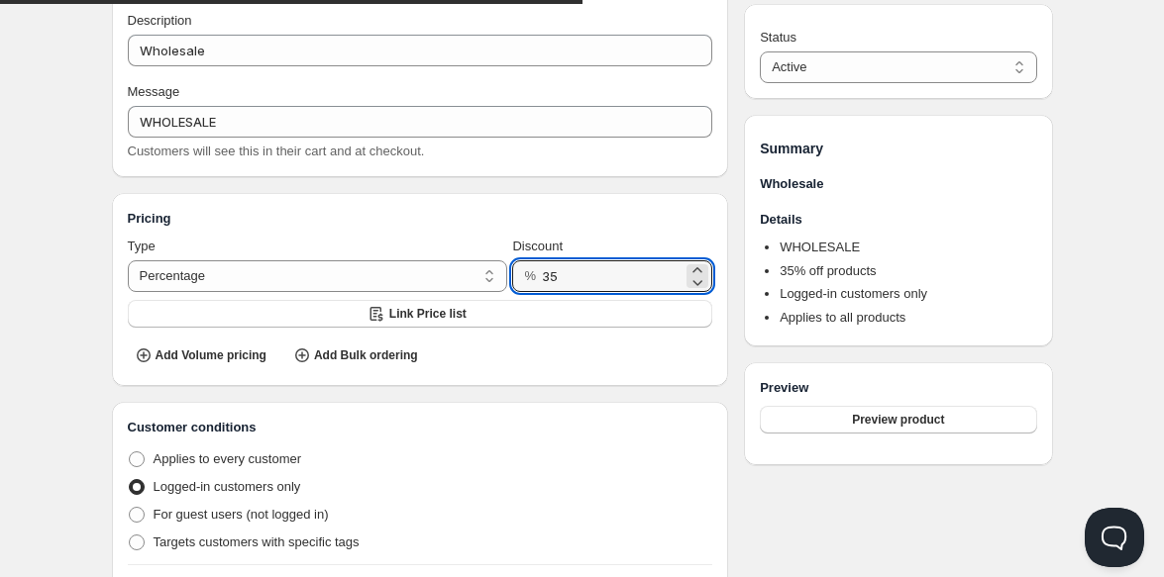
type input "35"
click at [79, 289] on div "Home Pricing Price lists Forms Submissions Settings Features Plans Wholesale. T…" at bounding box center [582, 537] width 1164 height 1251
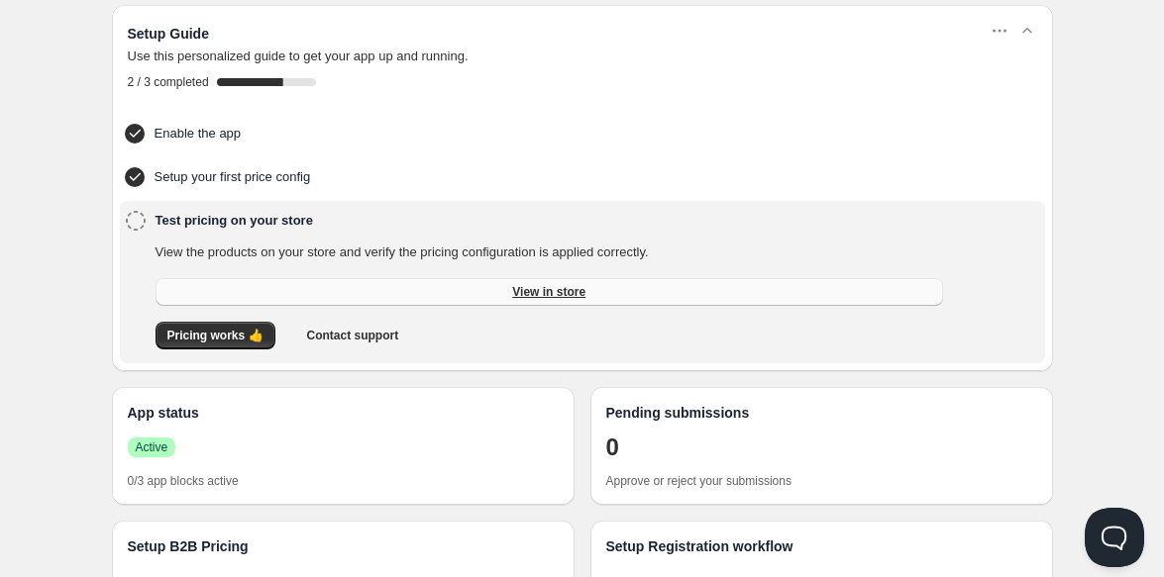
click at [527, 286] on span "View in store" at bounding box center [548, 292] width 73 height 16
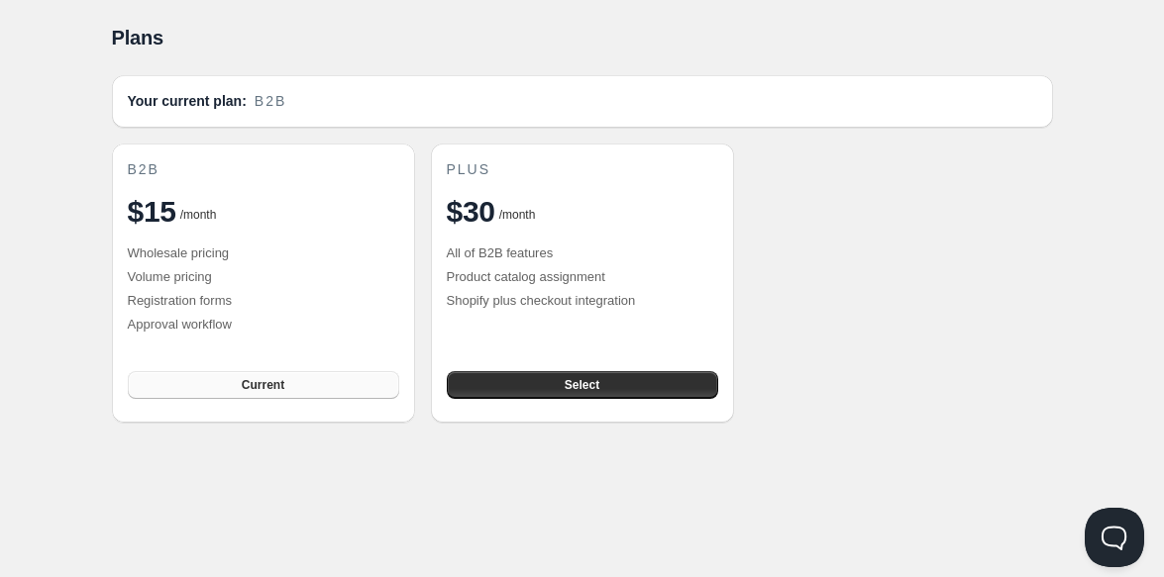
click at [288, 383] on button "Current" at bounding box center [263, 385] width 271 height 28
